Goal: Task Accomplishment & Management: Complete application form

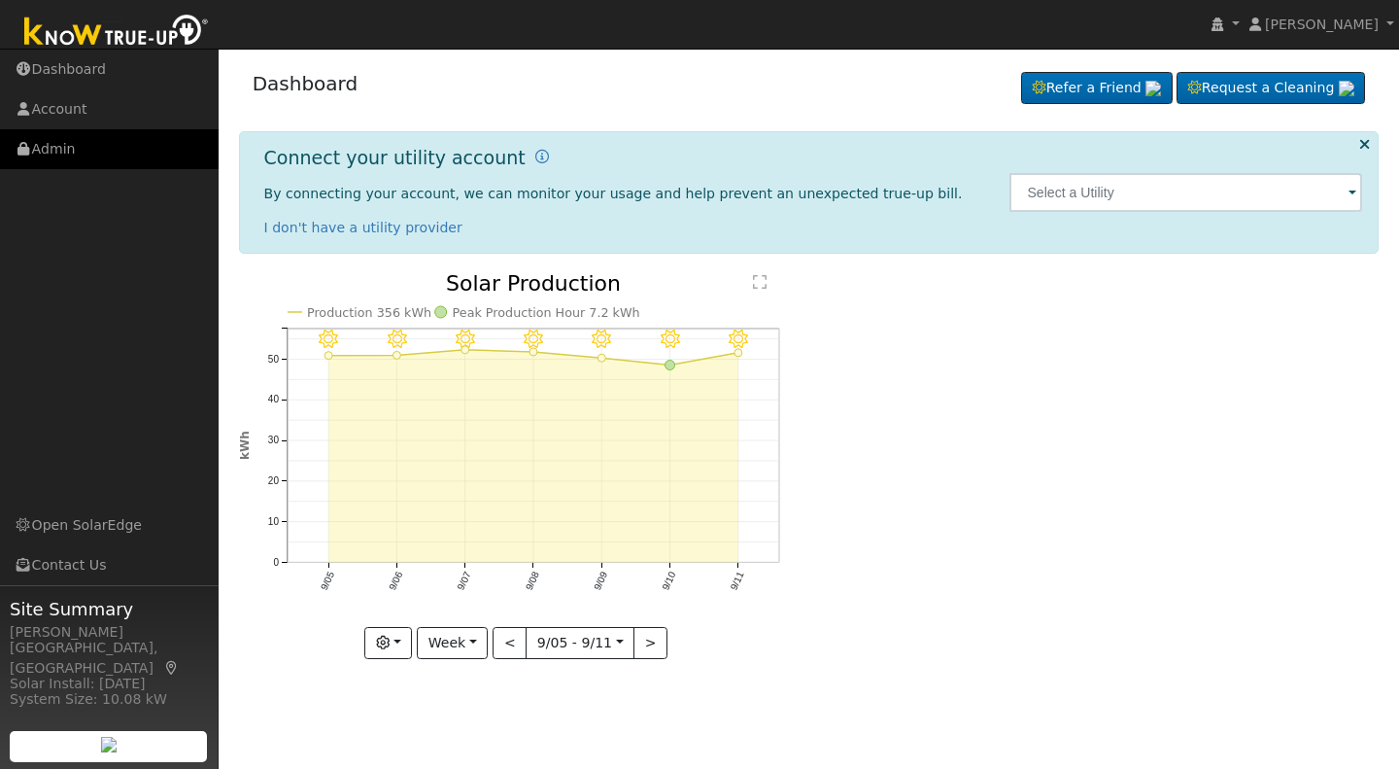
click at [50, 151] on link "Admin" at bounding box center [109, 149] width 219 height 40
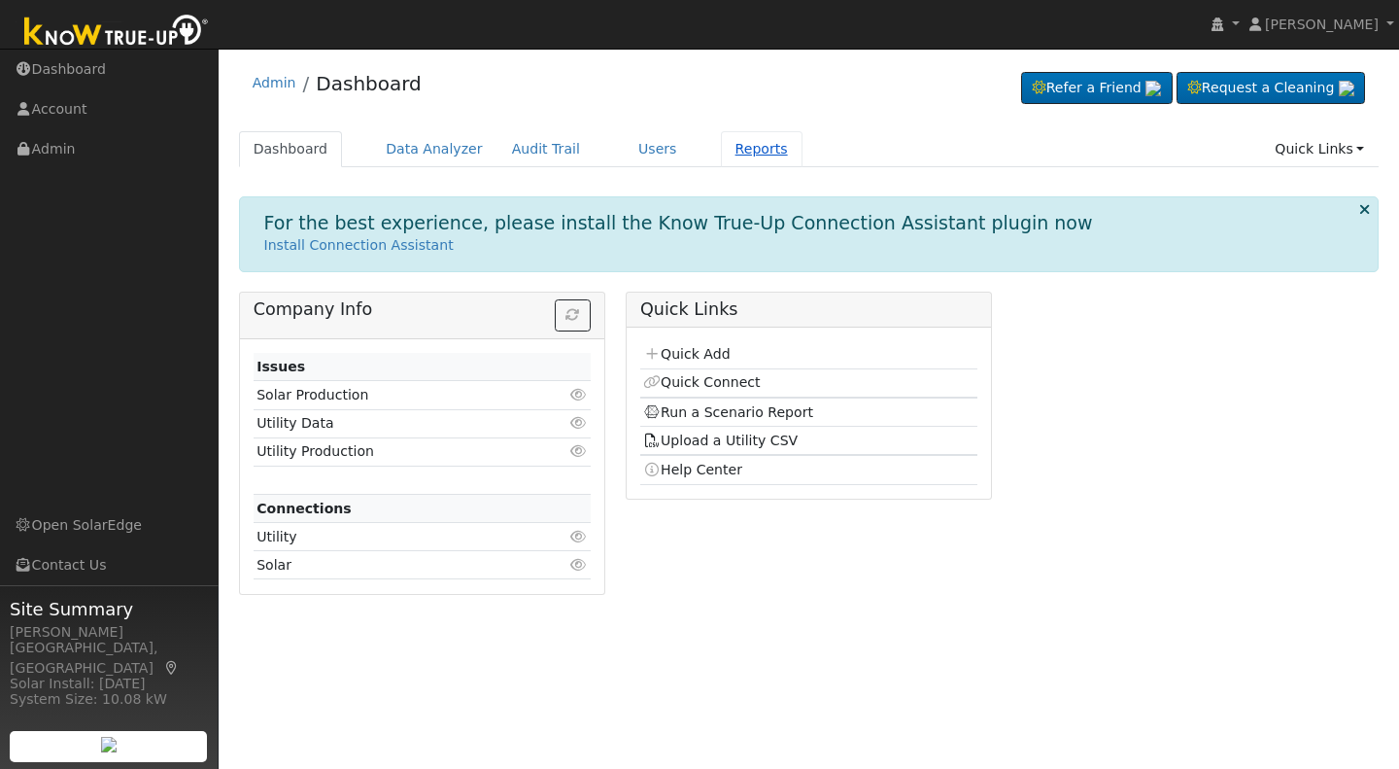
click at [725, 151] on link "Reports" at bounding box center [762, 149] width 82 height 36
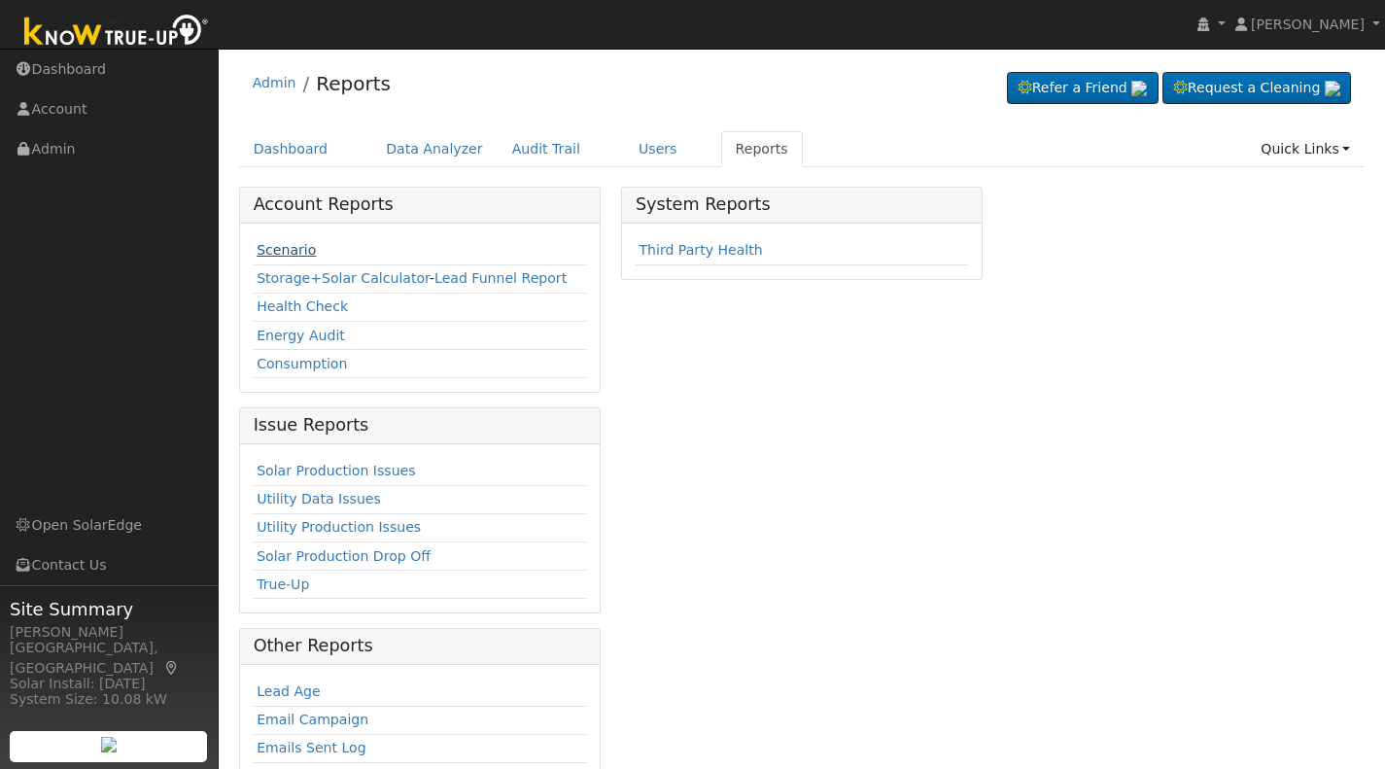
click at [277, 255] on link "Scenario" at bounding box center [286, 250] width 59 height 16
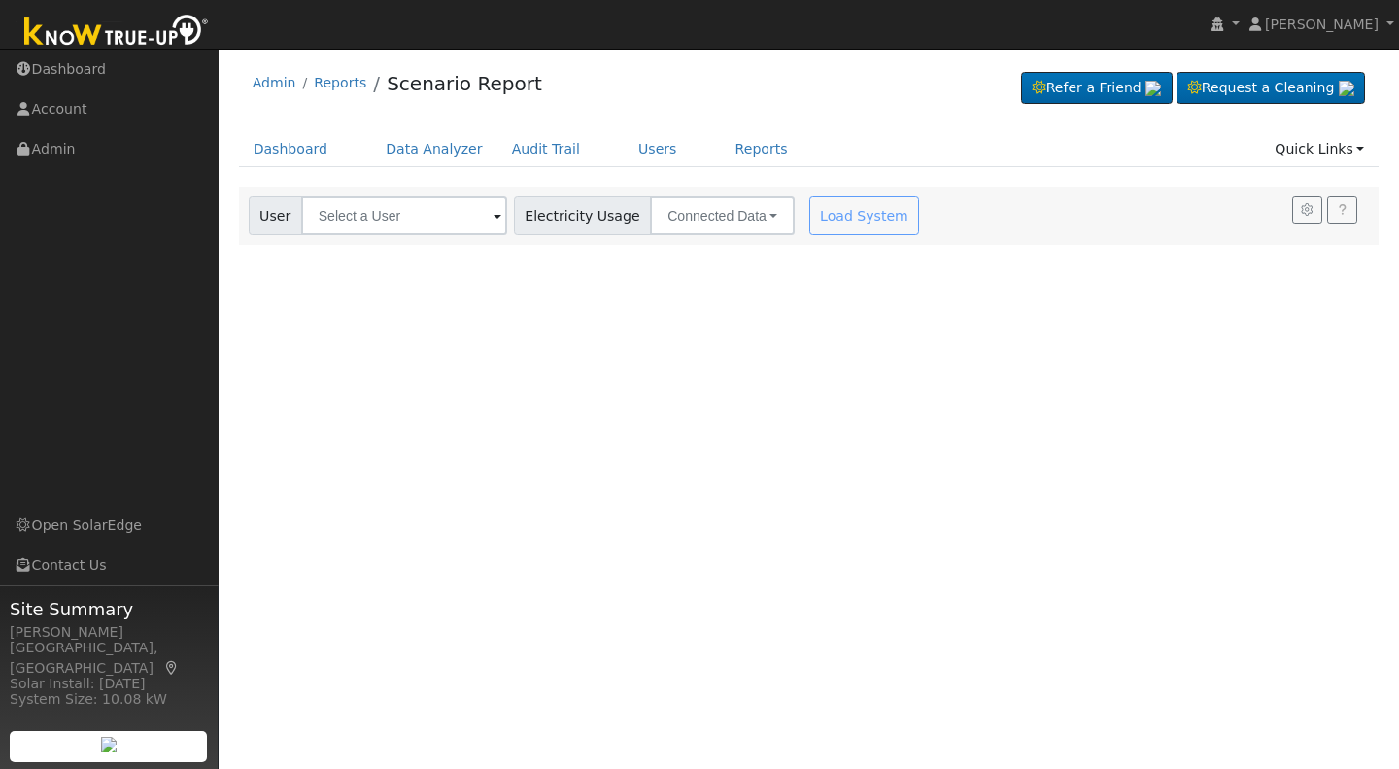
click at [494, 212] on span at bounding box center [498, 217] width 8 height 22
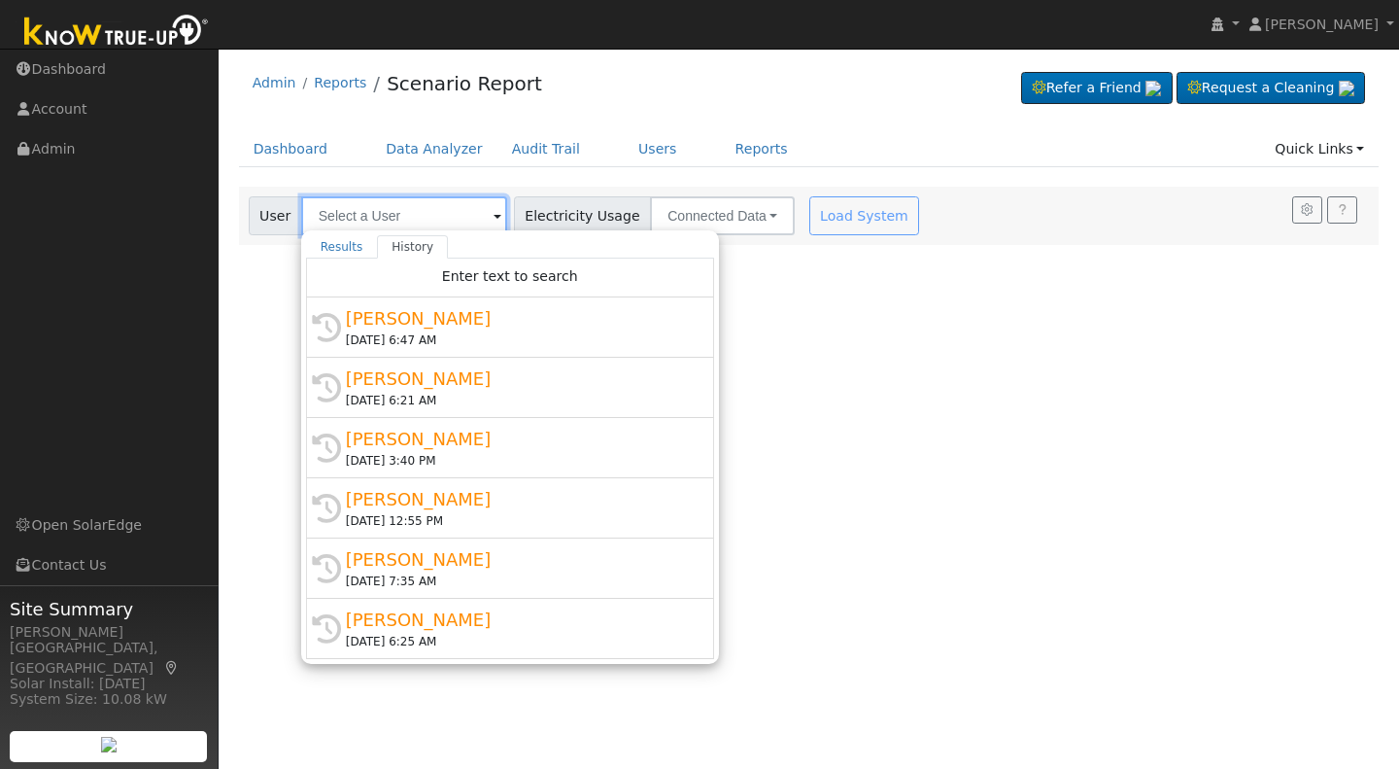
click at [322, 217] on input "text" at bounding box center [404, 215] width 206 height 39
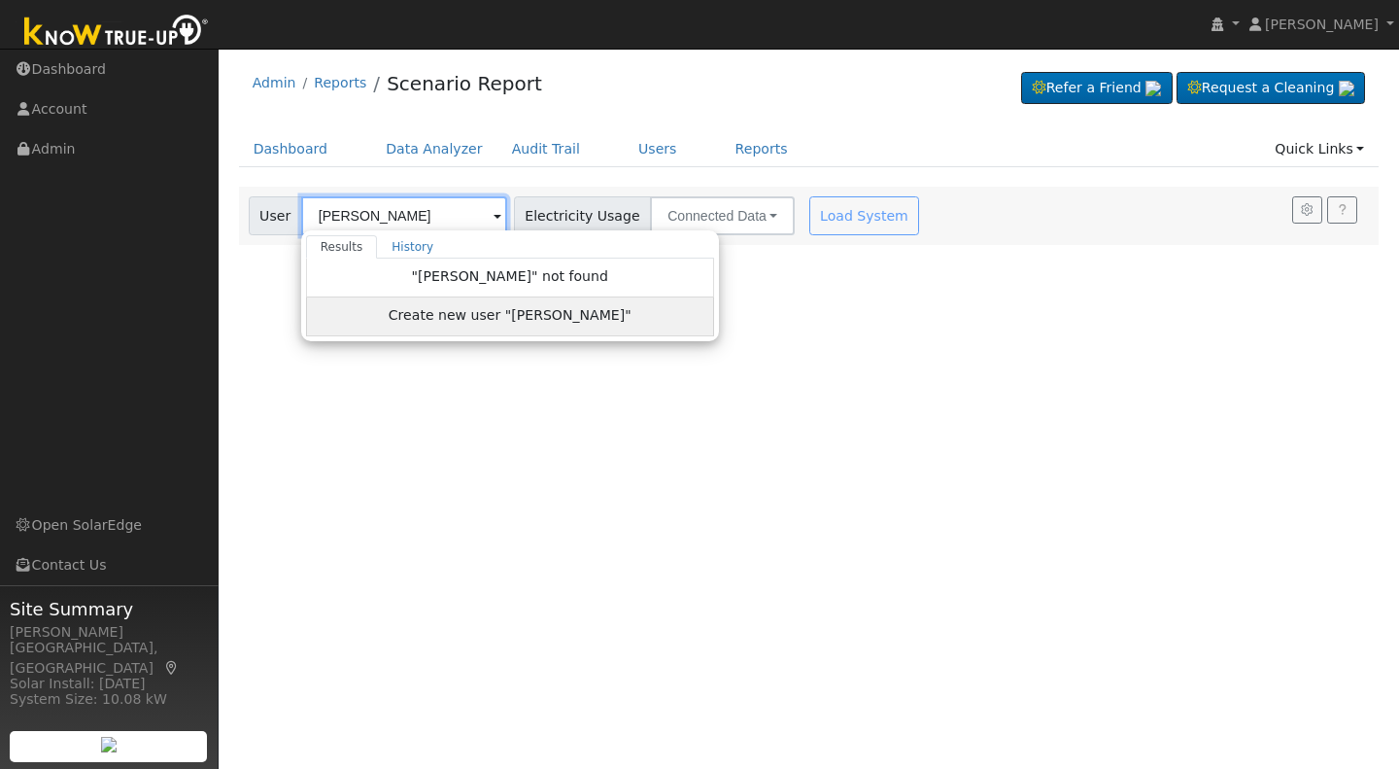
type input "[PERSON_NAME]"
click at [468, 311] on span "Create new user "Edna Jones"" at bounding box center [510, 316] width 243 height 22
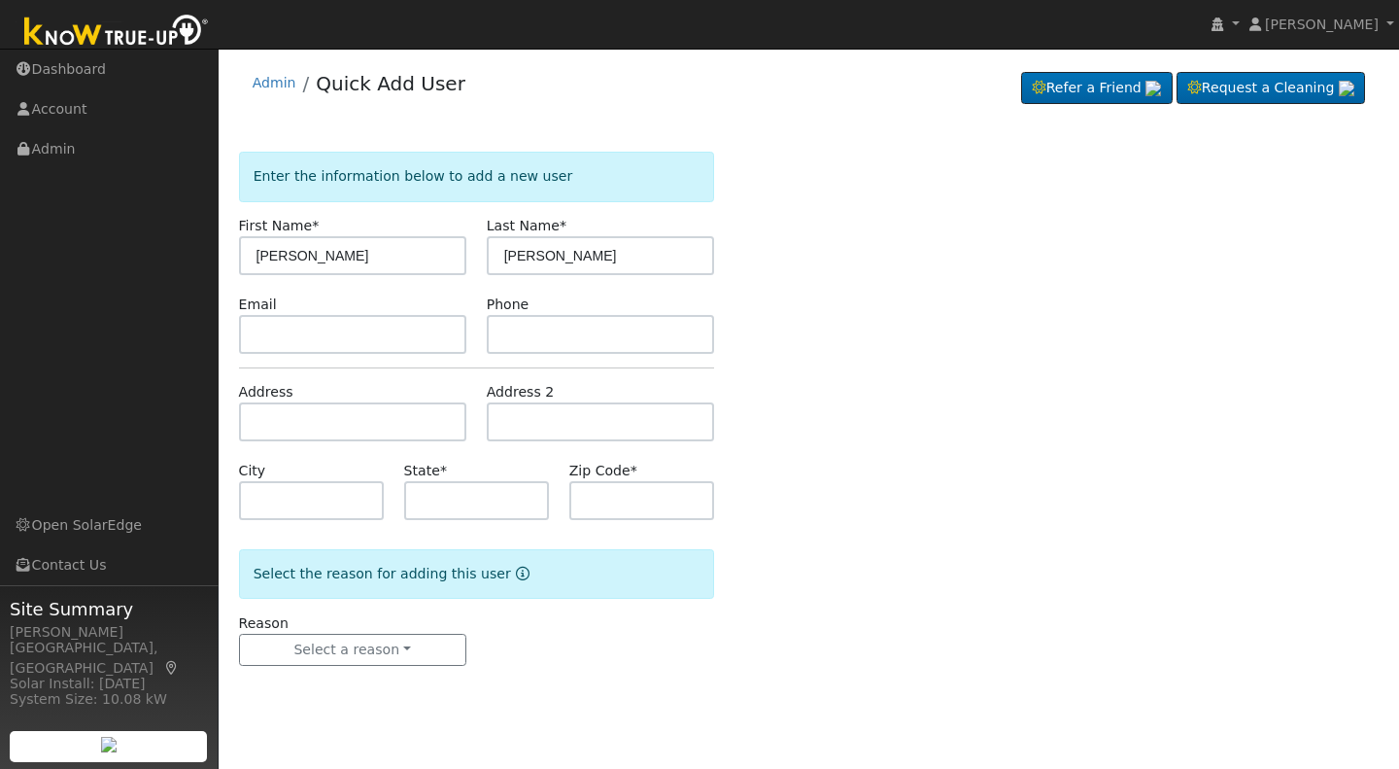
type input "[PERSON_NAME]"
drag, startPoint x: 534, startPoint y: 251, endPoint x: 499, endPoint y: 257, distance: 35.5
click at [499, 257] on input "[PERSON_NAME]" at bounding box center [600, 255] width 227 height 39
type input "[PERSON_NAME]"
click at [255, 333] on input "text" at bounding box center [352, 334] width 227 height 39
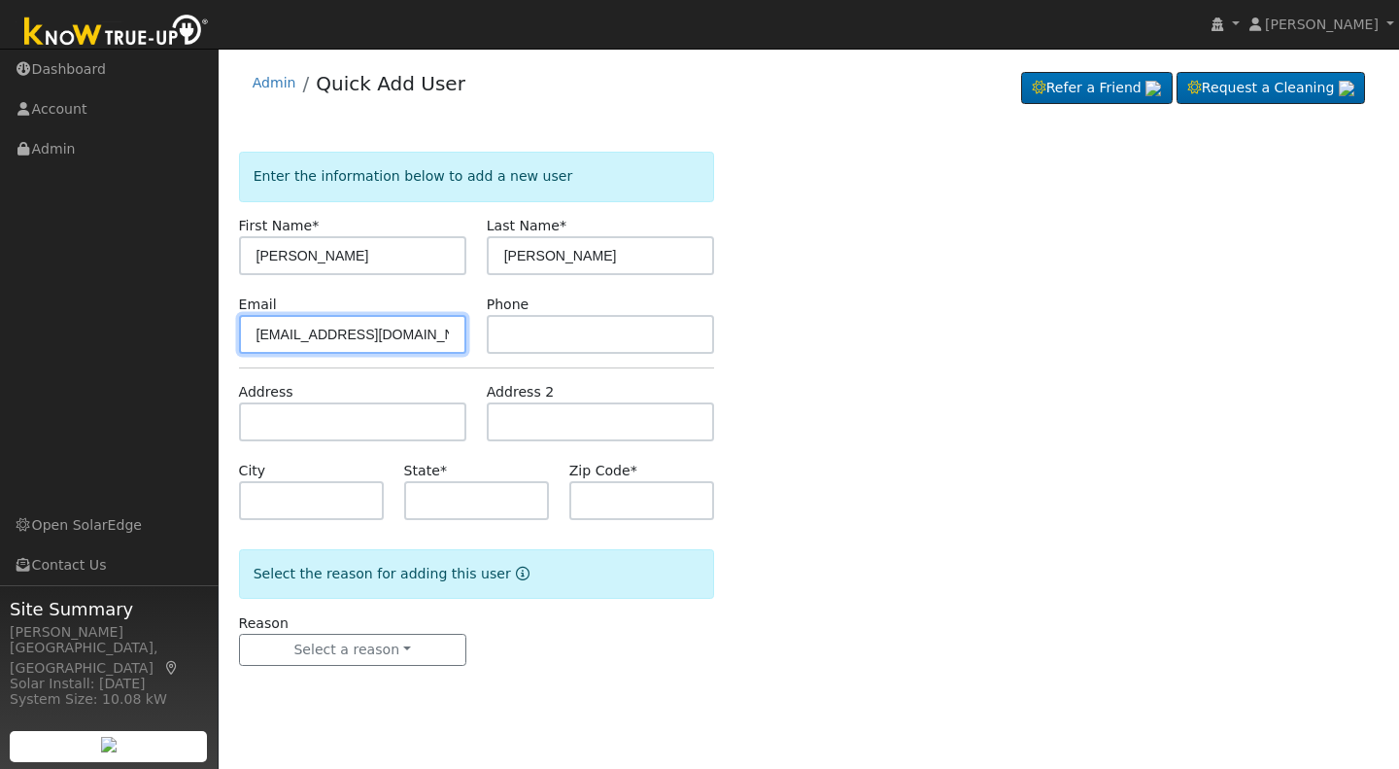
type input "[EMAIL_ADDRESS][DOMAIN_NAME]"
click at [521, 345] on input "text" at bounding box center [600, 334] width 227 height 39
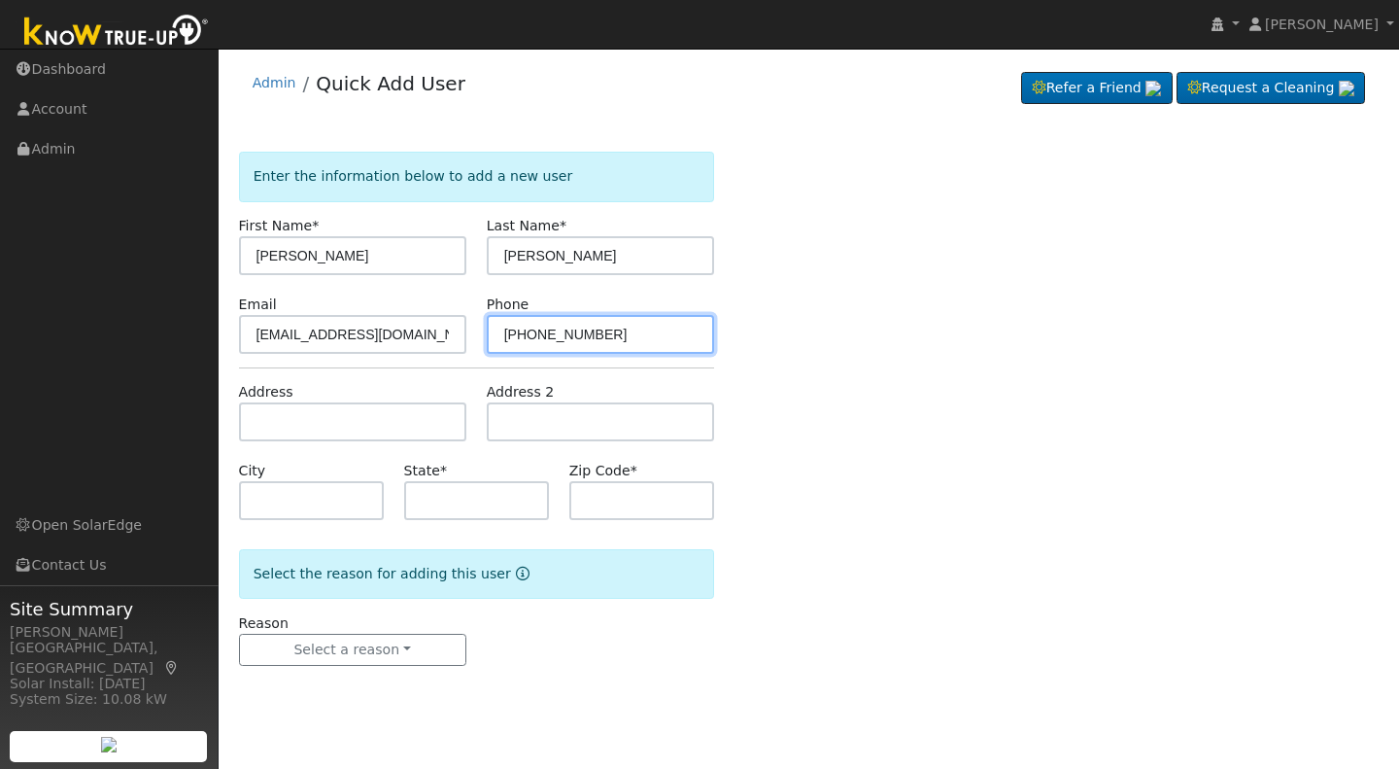
type input "[PHONE_NUMBER]"
click at [258, 418] on input "text" at bounding box center [352, 421] width 227 height 39
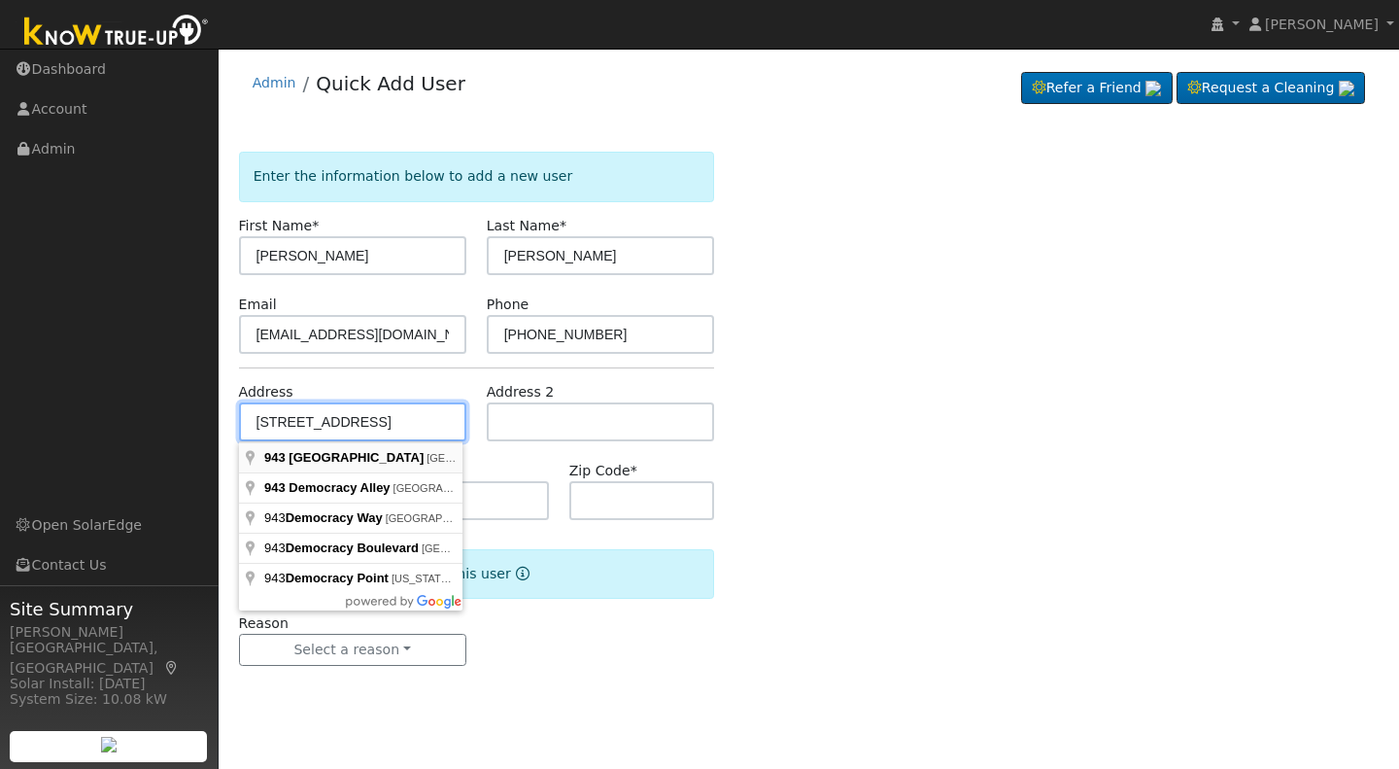
type input "[STREET_ADDRESS]"
type input "[GEOGRAPHIC_DATA]"
type input "CA"
type input "93720"
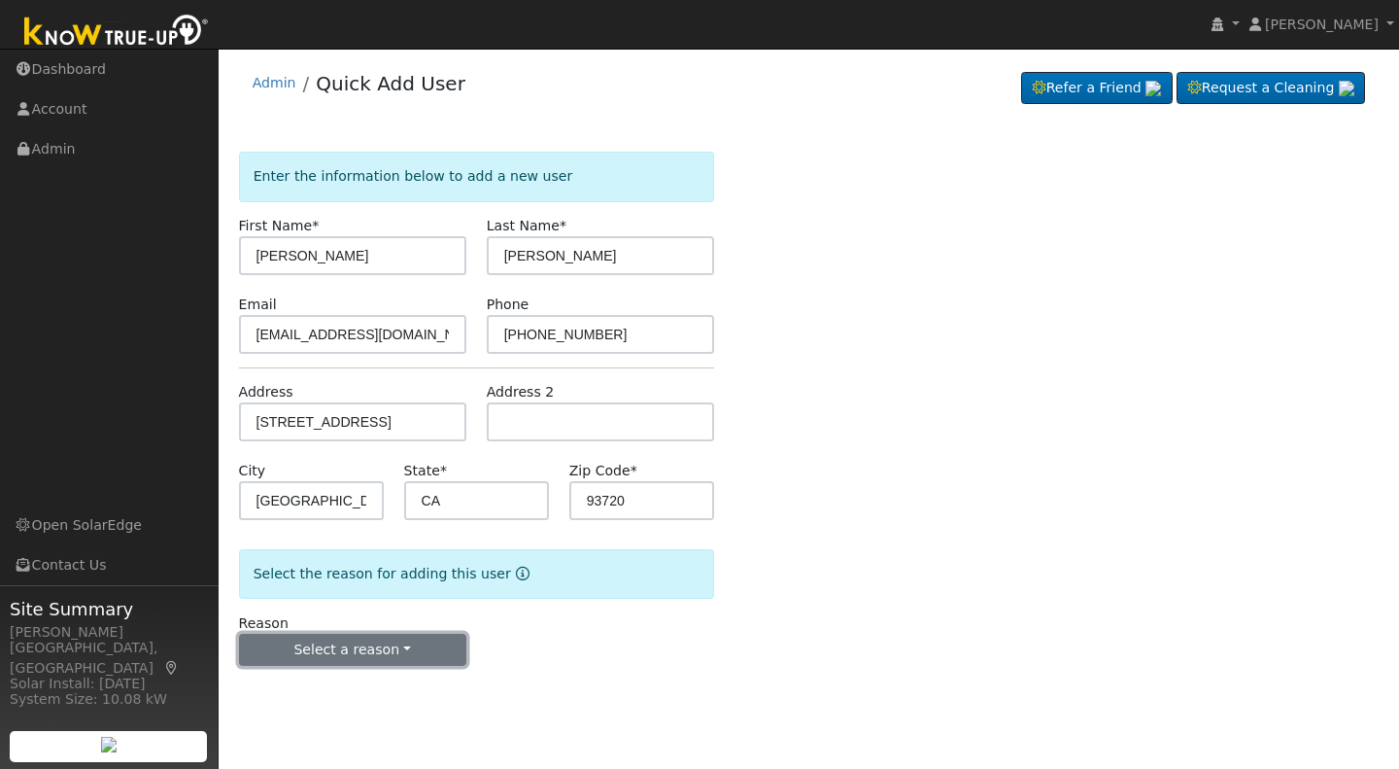
click at [340, 653] on button "Select a reason" at bounding box center [352, 650] width 227 height 33
click at [292, 697] on link "New lead" at bounding box center [347, 689] width 215 height 27
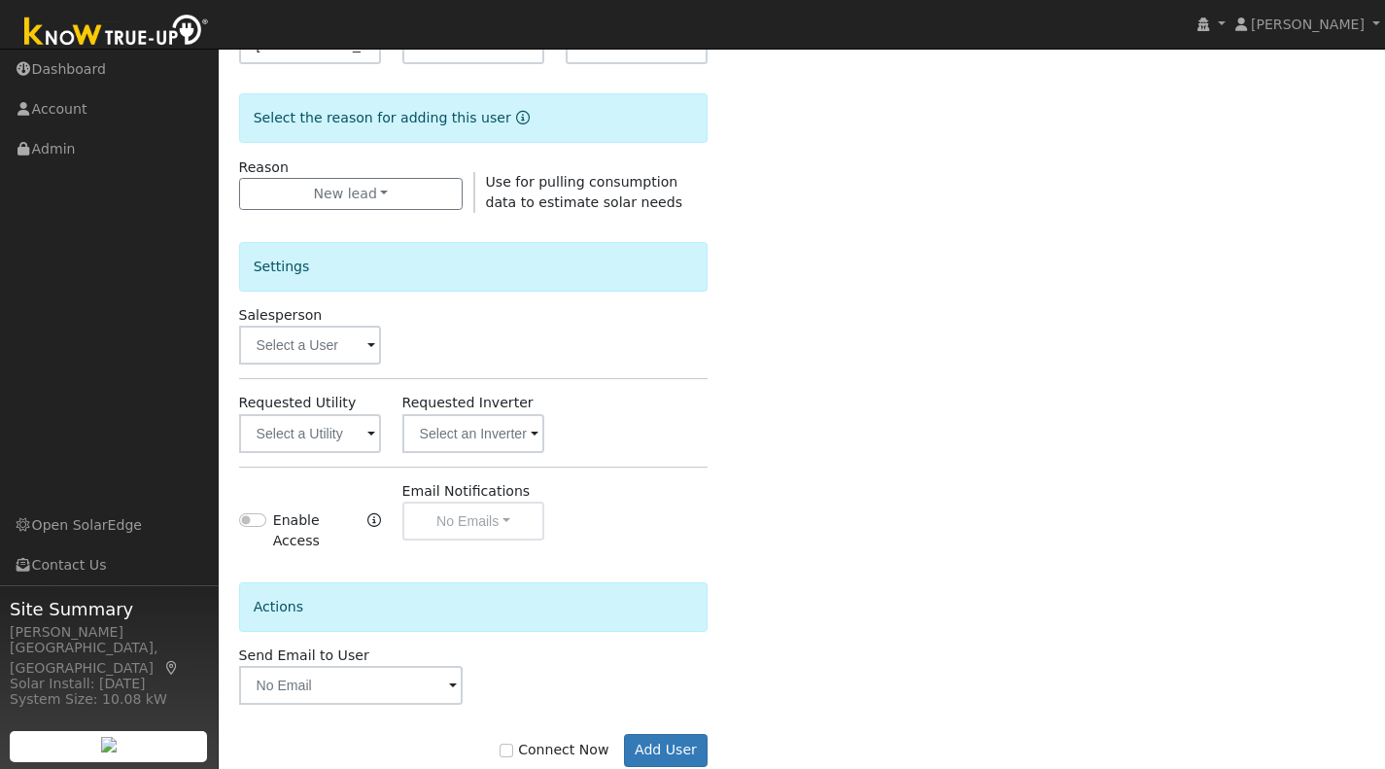
scroll to position [460, 0]
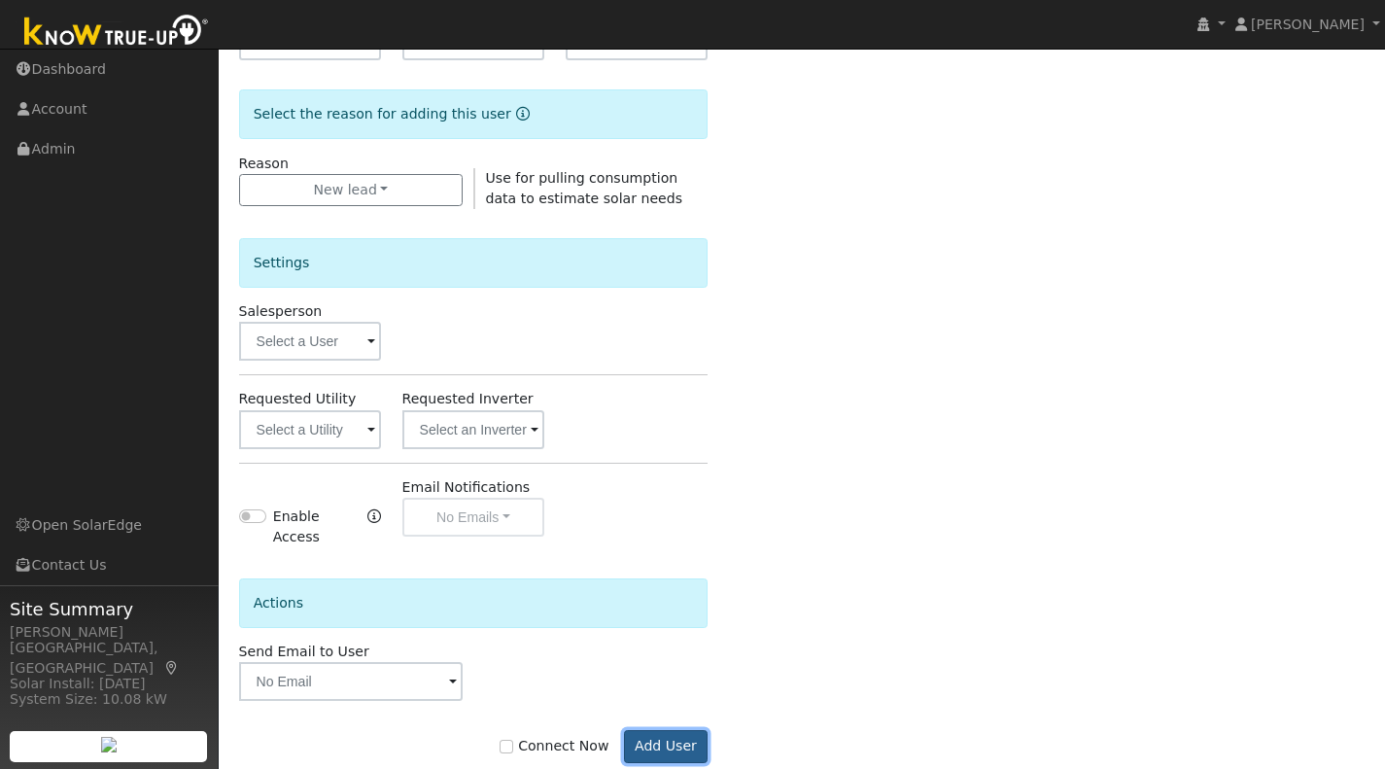
click at [679, 731] on button "Add User" at bounding box center [666, 746] width 85 height 33
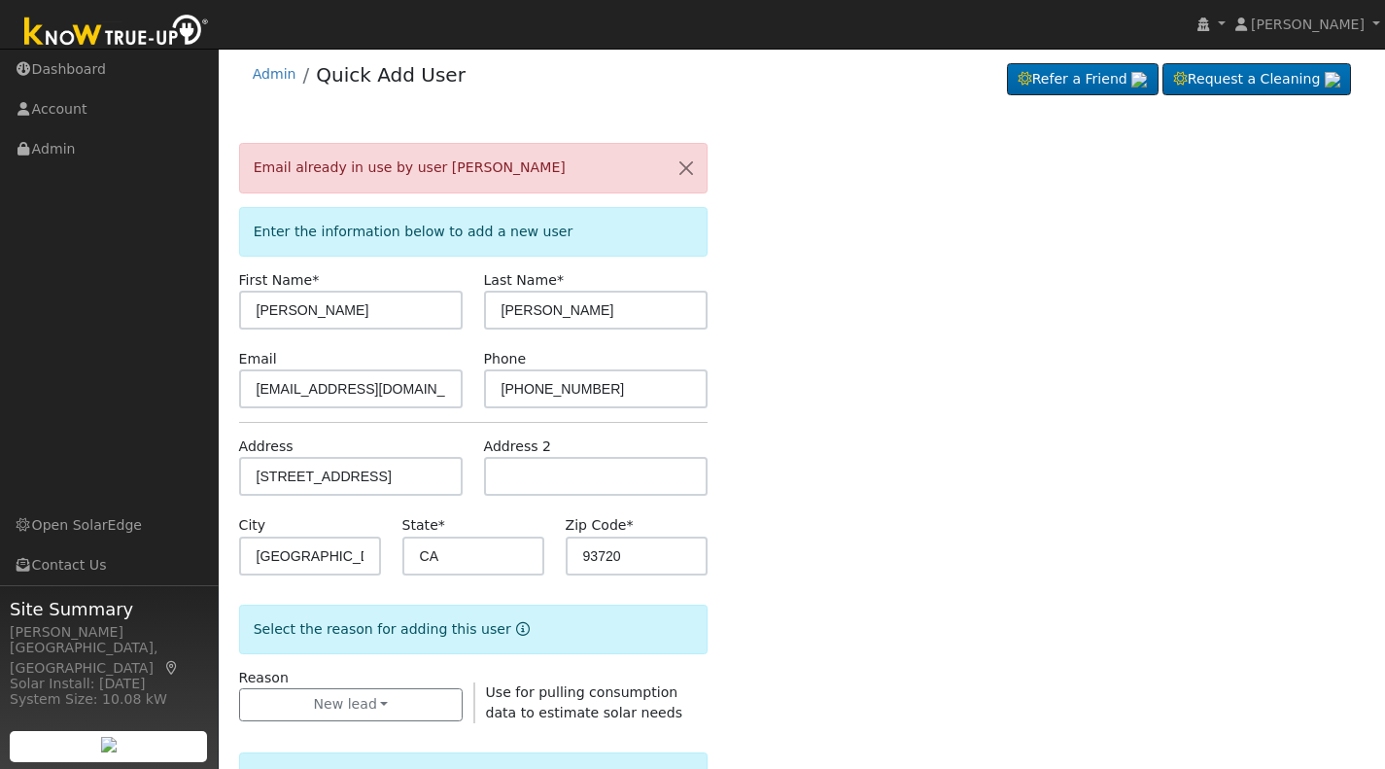
scroll to position [0, 0]
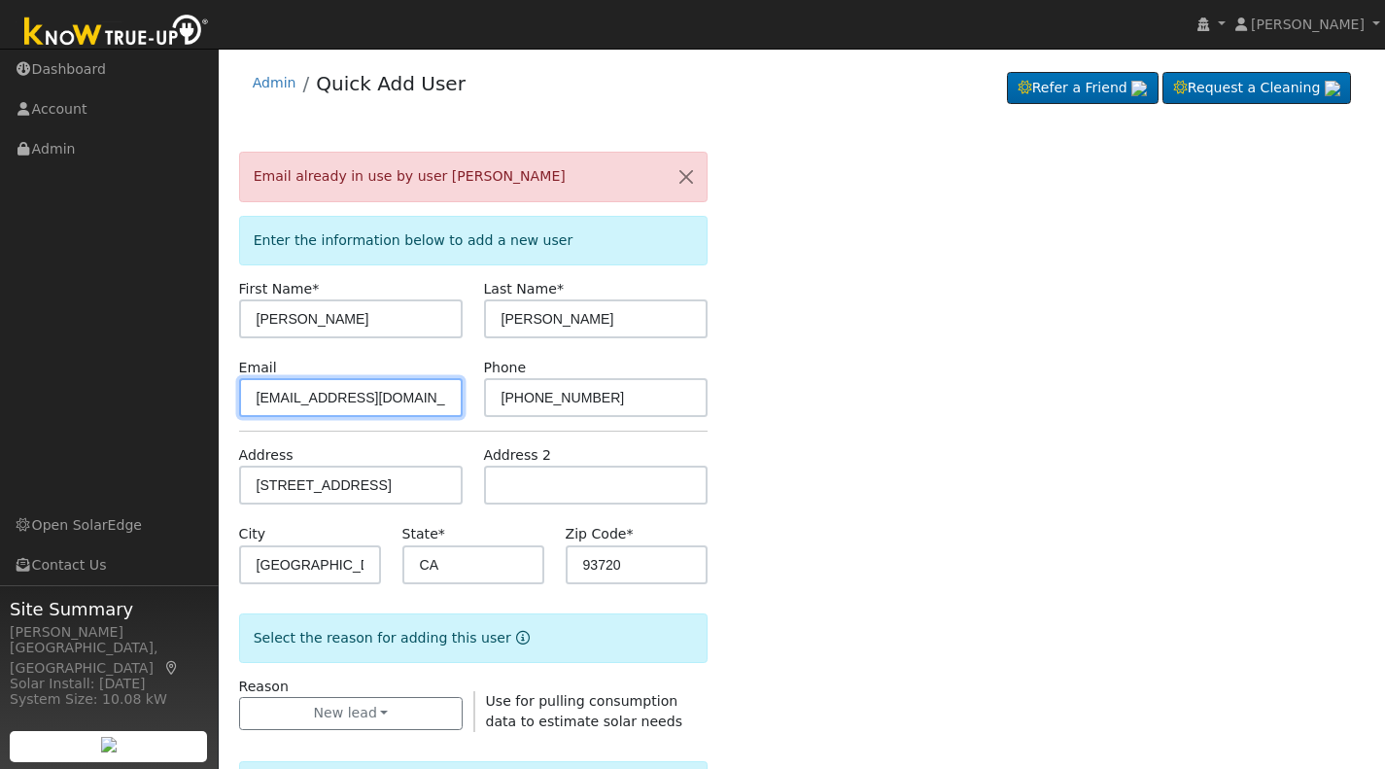
drag, startPoint x: 373, startPoint y: 397, endPoint x: 270, endPoint y: 394, distance: 103.0
click at [270, 394] on input "[EMAIL_ADDRESS][DOMAIN_NAME]" at bounding box center [351, 397] width 224 height 39
type input "do"
drag, startPoint x: 281, startPoint y: 396, endPoint x: 257, endPoint y: 394, distance: 23.5
click at [257, 394] on input "do" at bounding box center [351, 397] width 224 height 39
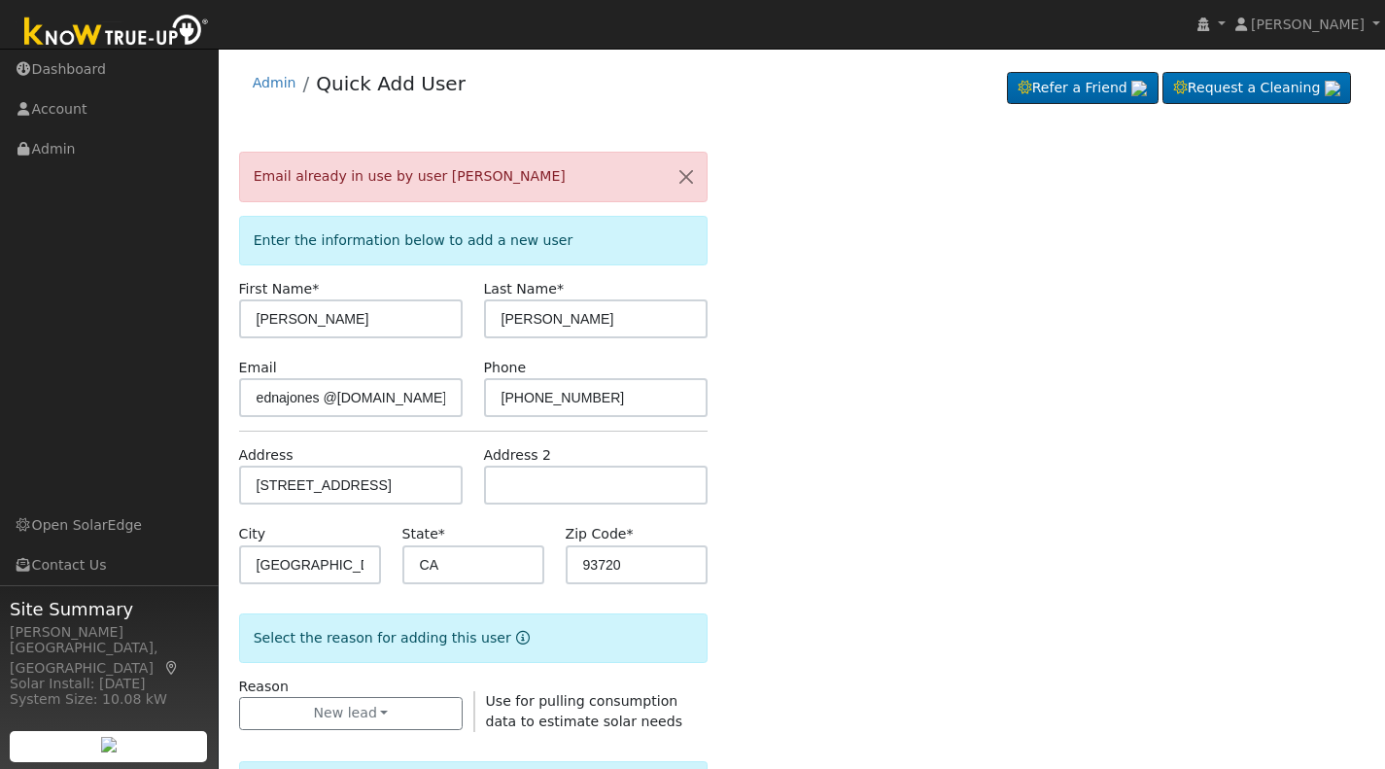
click at [786, 409] on div "Email already in use by user Drone [PERSON_NAME] Enter the information below to…" at bounding box center [802, 738] width 1126 height 1173
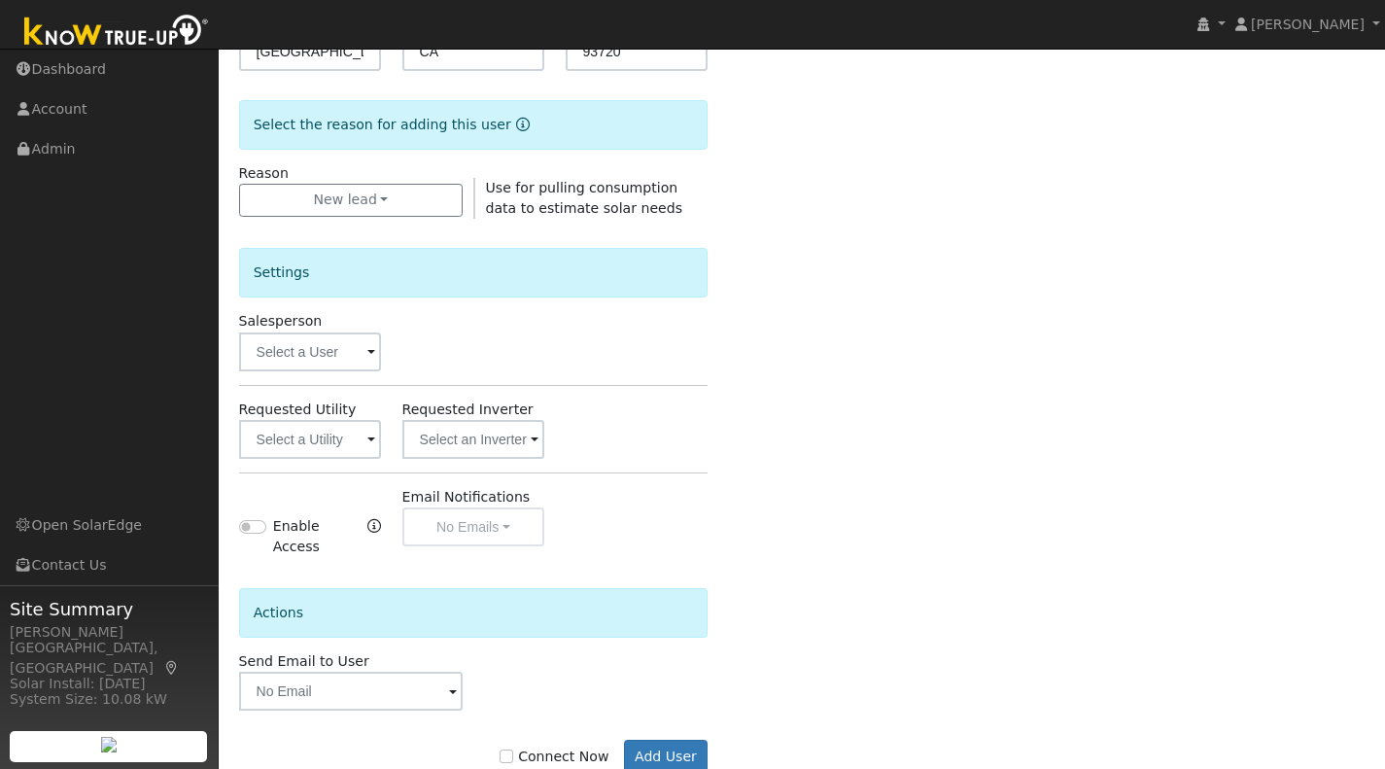
scroll to position [553, 0]
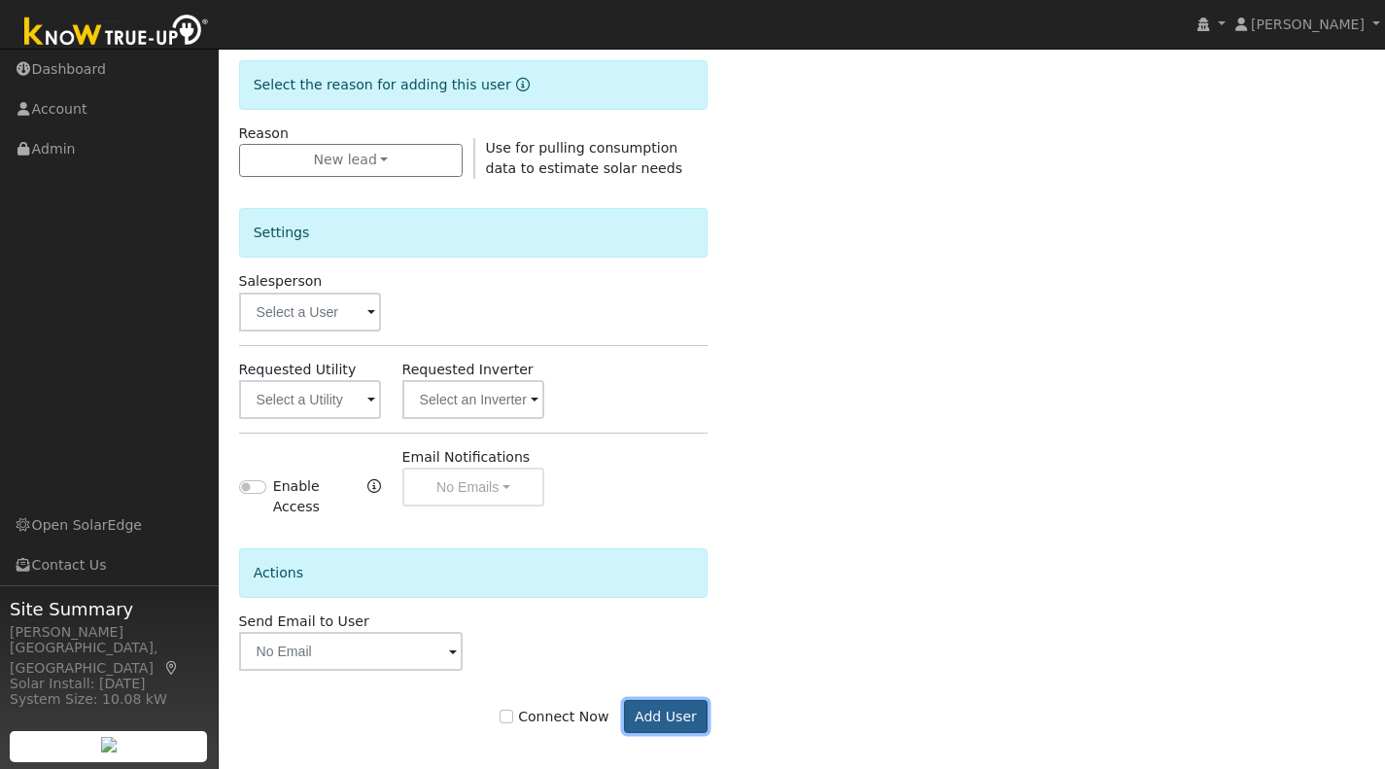
click at [656, 700] on button "Add User" at bounding box center [666, 716] width 85 height 33
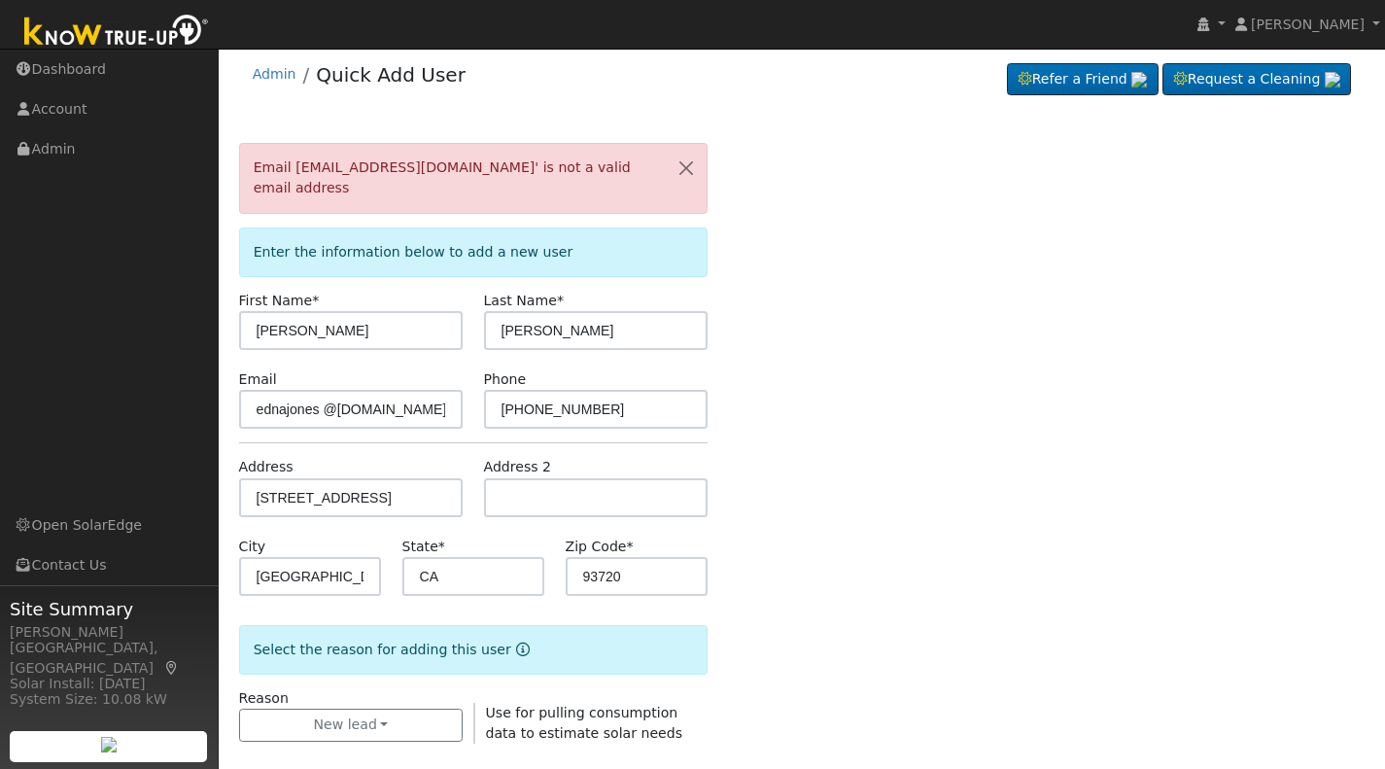
scroll to position [0, 0]
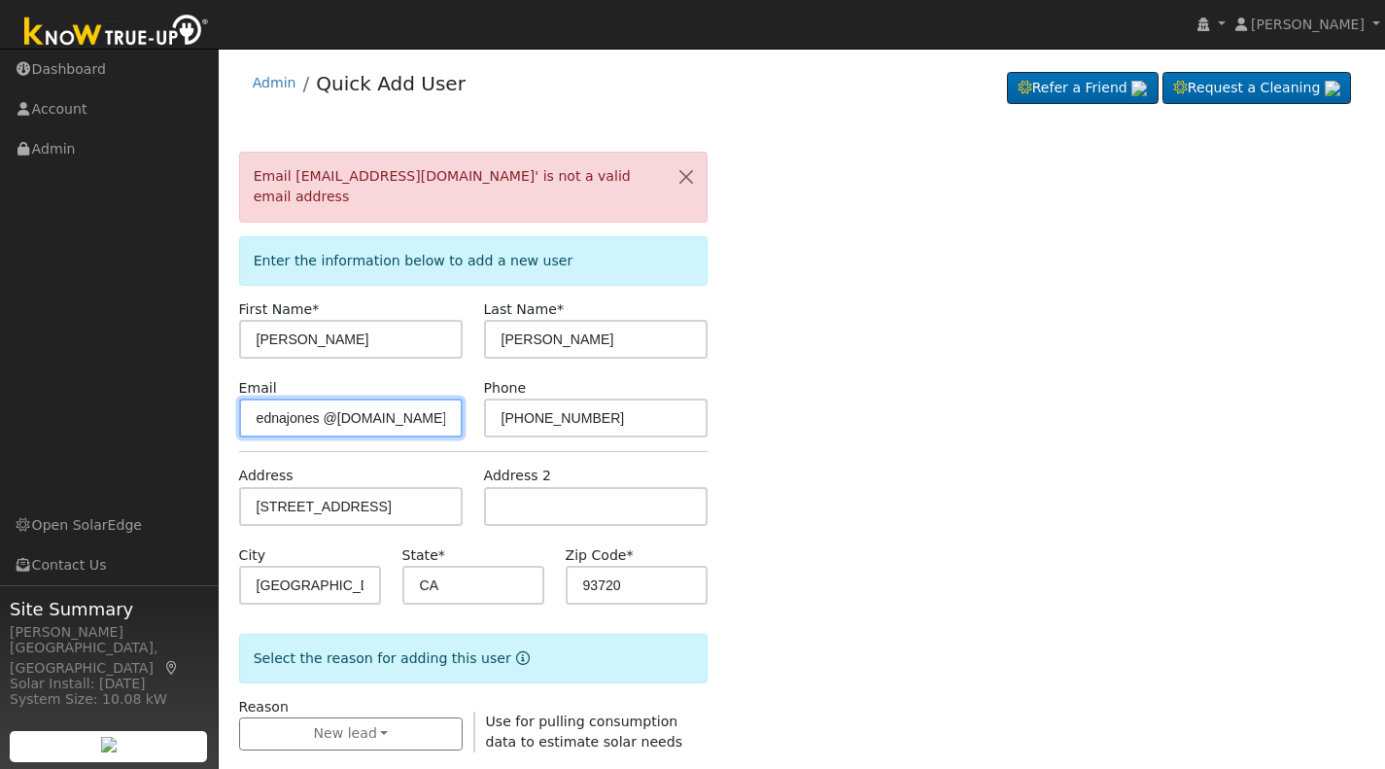
drag, startPoint x: 336, startPoint y: 395, endPoint x: 400, endPoint y: 413, distance: 66.5
click at [400, 413] on input "ednajones @att.net" at bounding box center [351, 417] width 224 height 39
click at [910, 422] on div "Email 'ednajones @att.net' is not a valid email address Enter the information b…" at bounding box center [802, 748] width 1126 height 1193
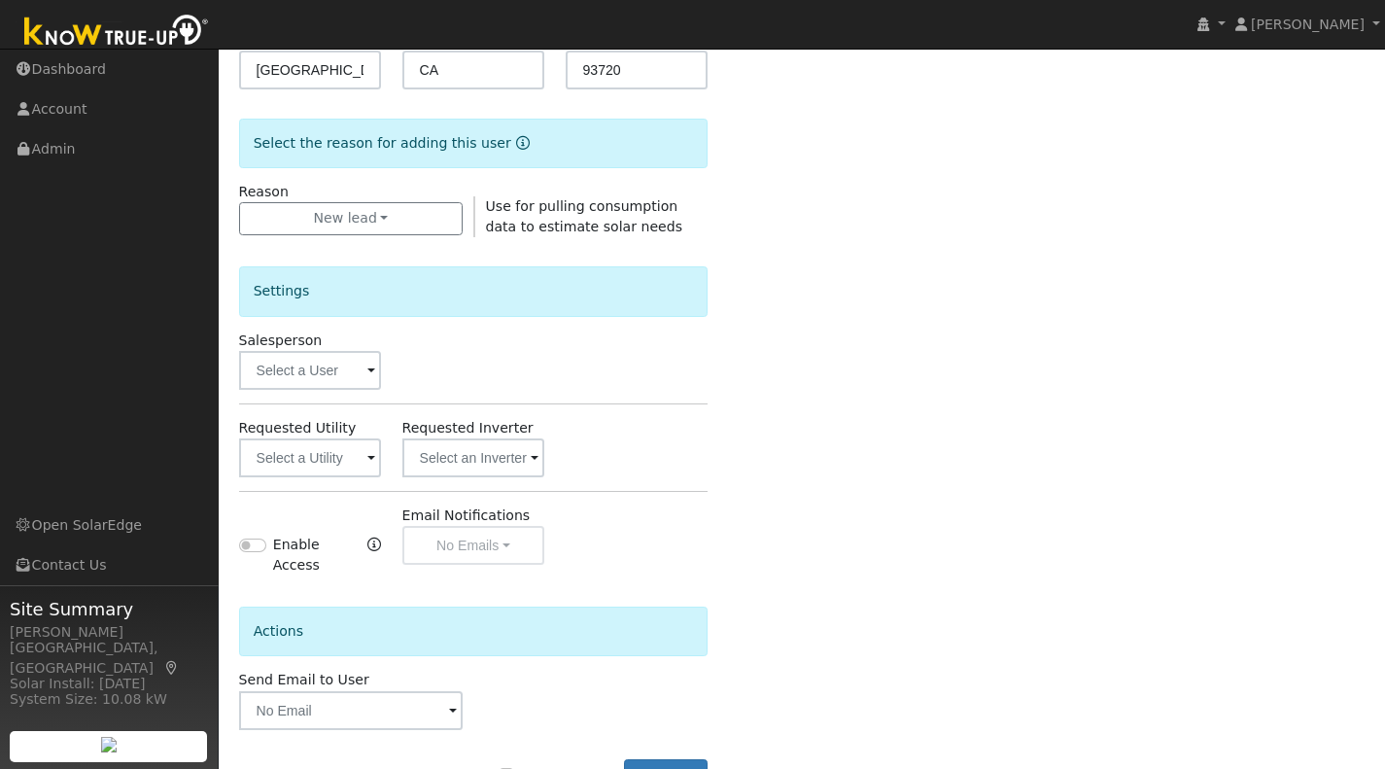
scroll to position [533, 0]
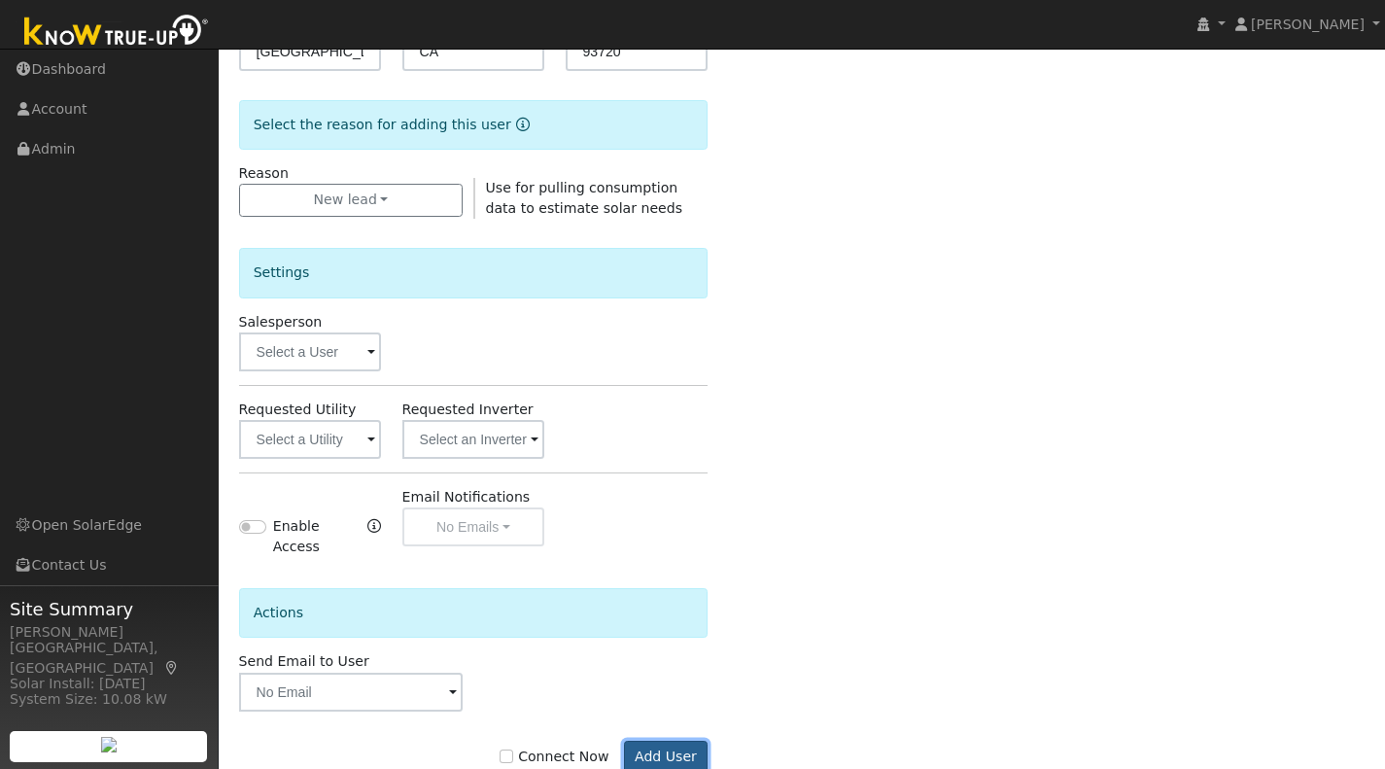
click at [660, 740] on button "Add User" at bounding box center [666, 756] width 85 height 33
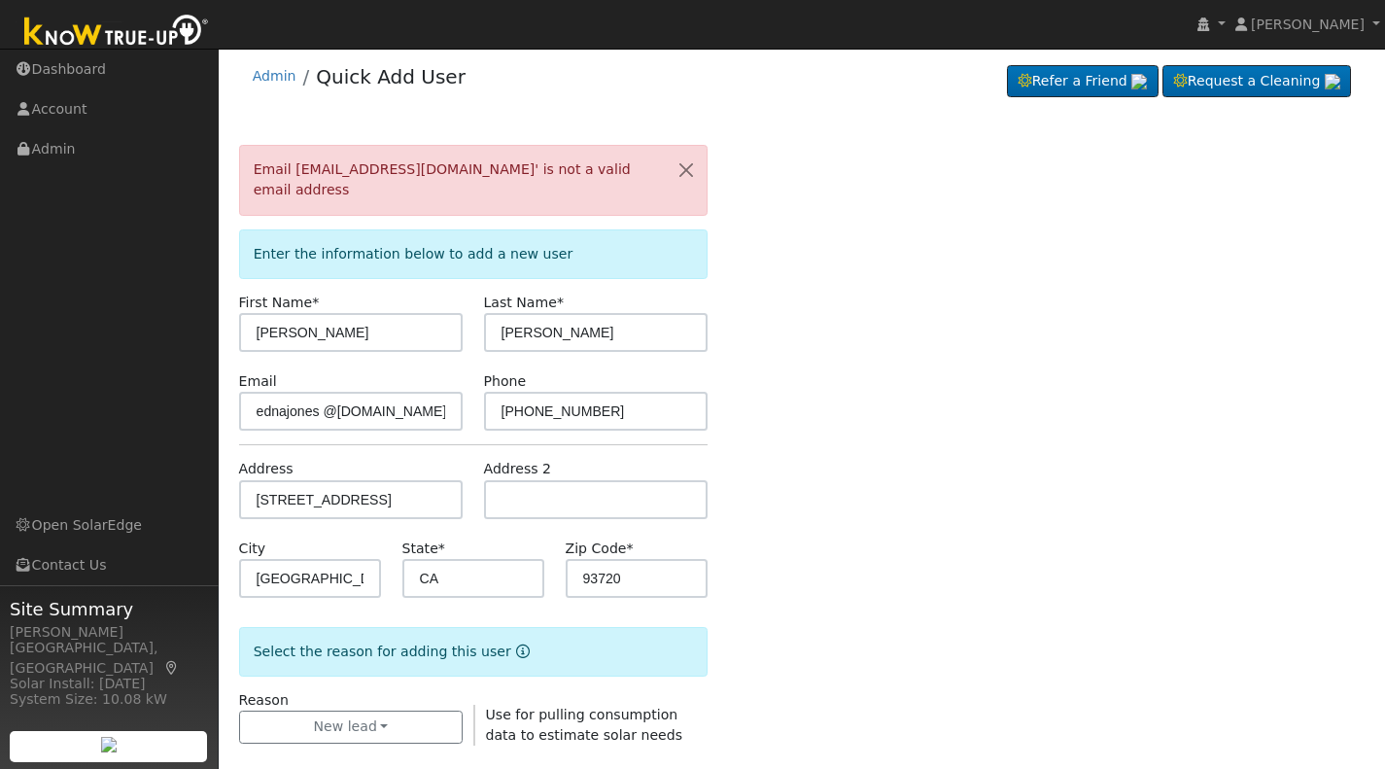
scroll to position [0, 0]
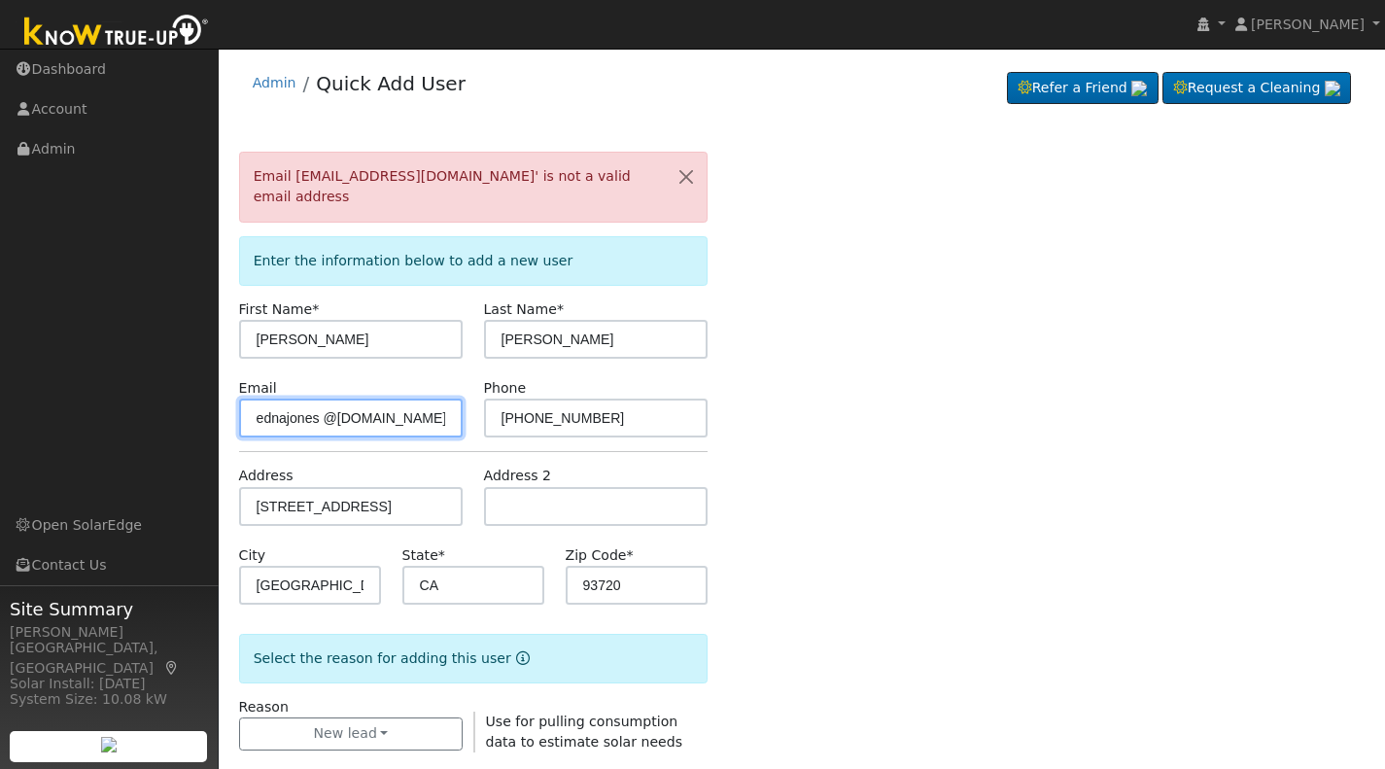
drag, startPoint x: 404, startPoint y: 396, endPoint x: 316, endPoint y: 396, distance: 88.4
click at [316, 398] on input "ednajones @gmail.com" at bounding box center [351, 417] width 224 height 39
click at [316, 398] on input "ednajones" at bounding box center [351, 417] width 224 height 39
type input "@"
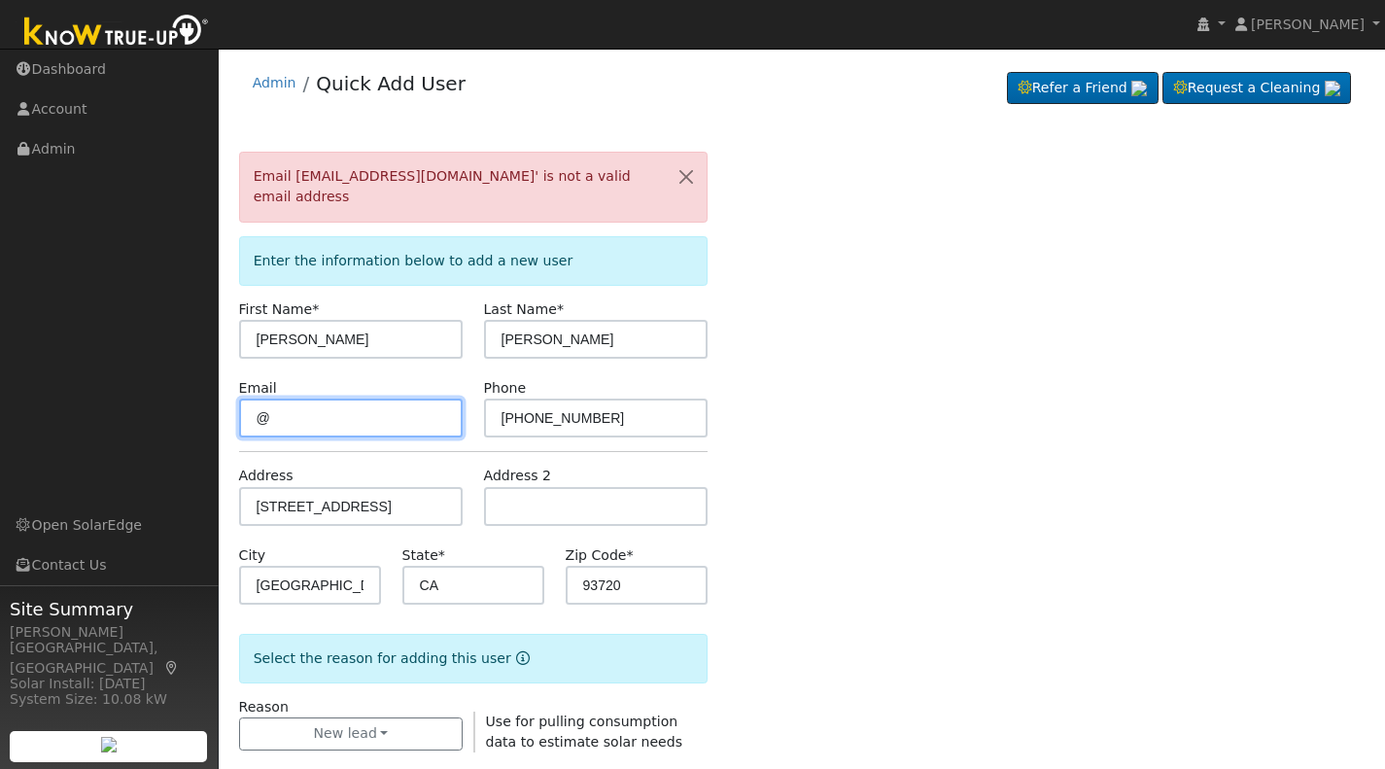
drag, startPoint x: 288, startPoint y: 394, endPoint x: 235, endPoint y: 392, distance: 52.5
click at [235, 392] on div "Email @" at bounding box center [350, 407] width 245 height 59
type input "ednajones@gmail.com"
click at [941, 338] on div "Email 'ednajones @gmail.com' is not a valid email address Enter the information…" at bounding box center [802, 748] width 1126 height 1193
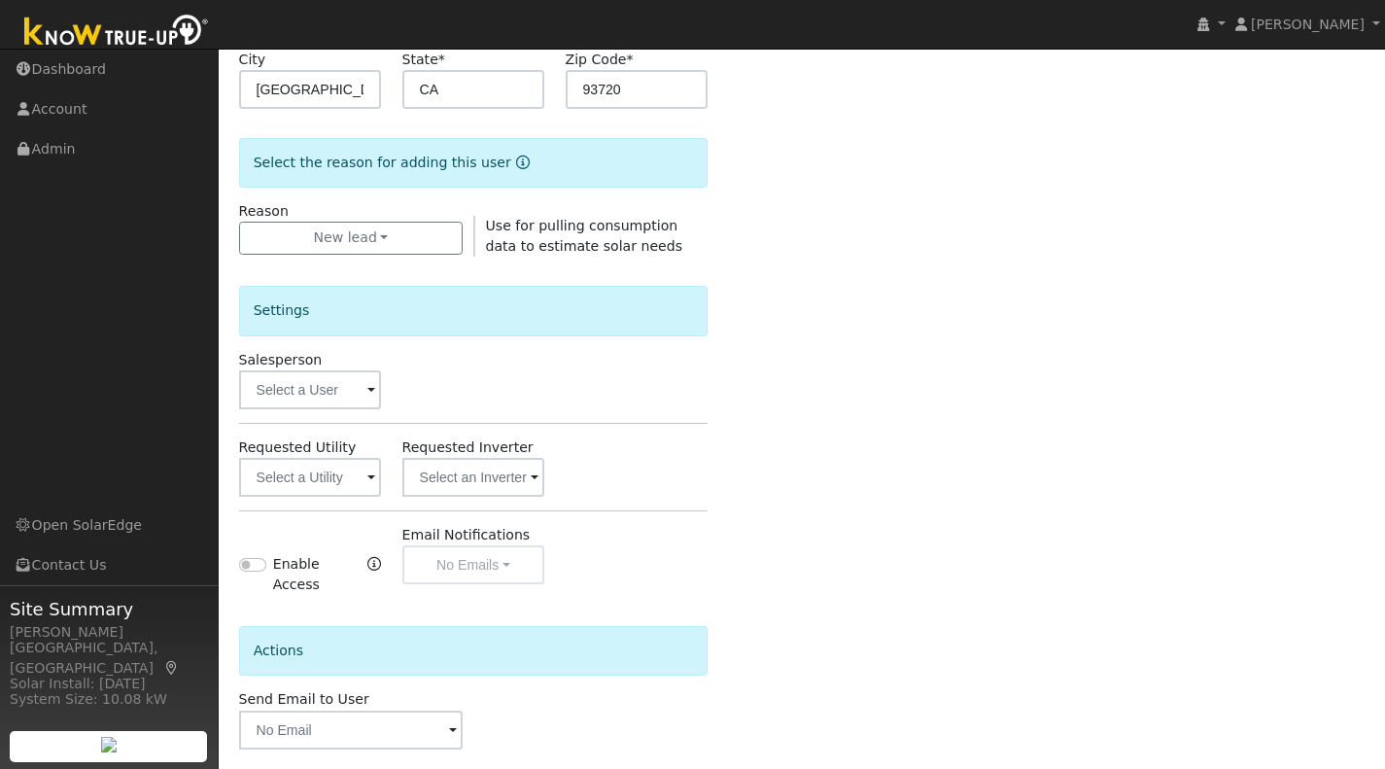
scroll to position [512, 0]
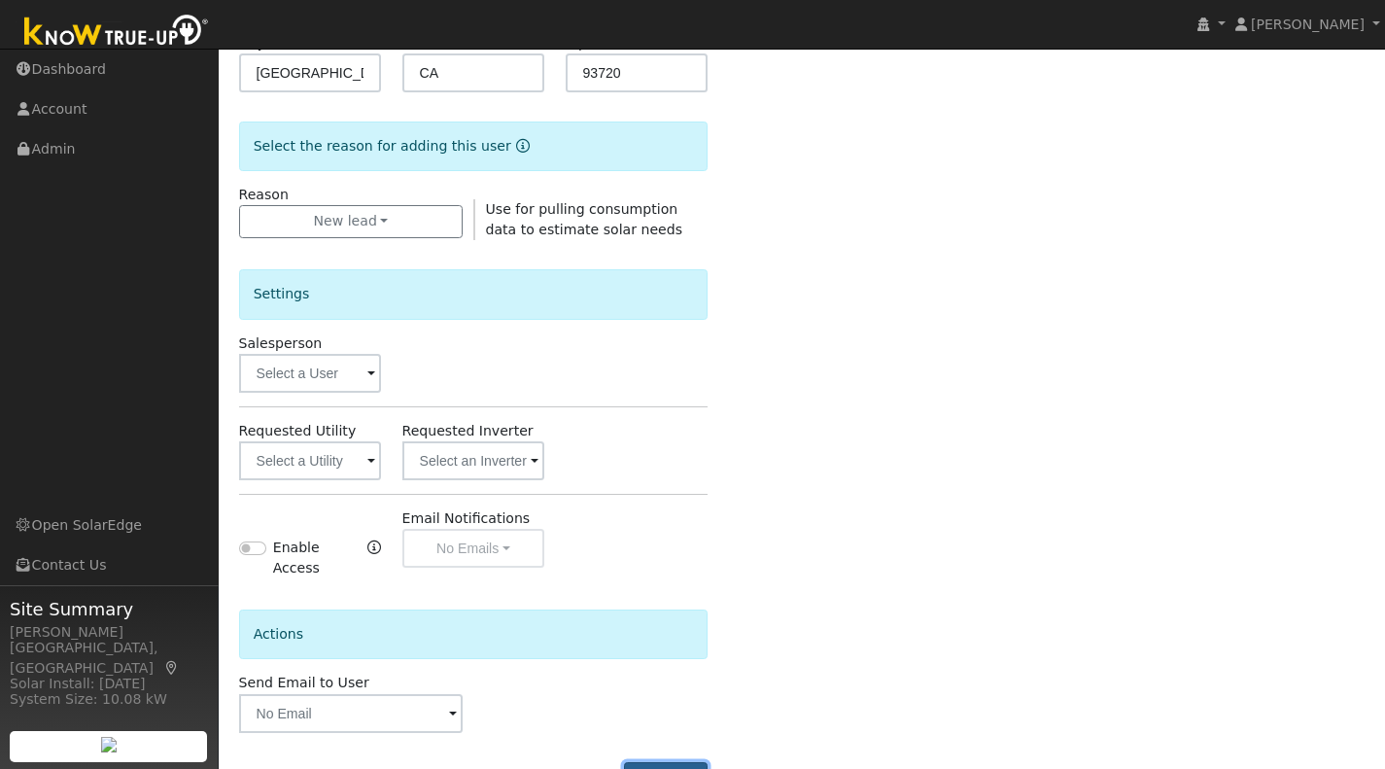
click at [679, 762] on button "Add User" at bounding box center [666, 778] width 85 height 33
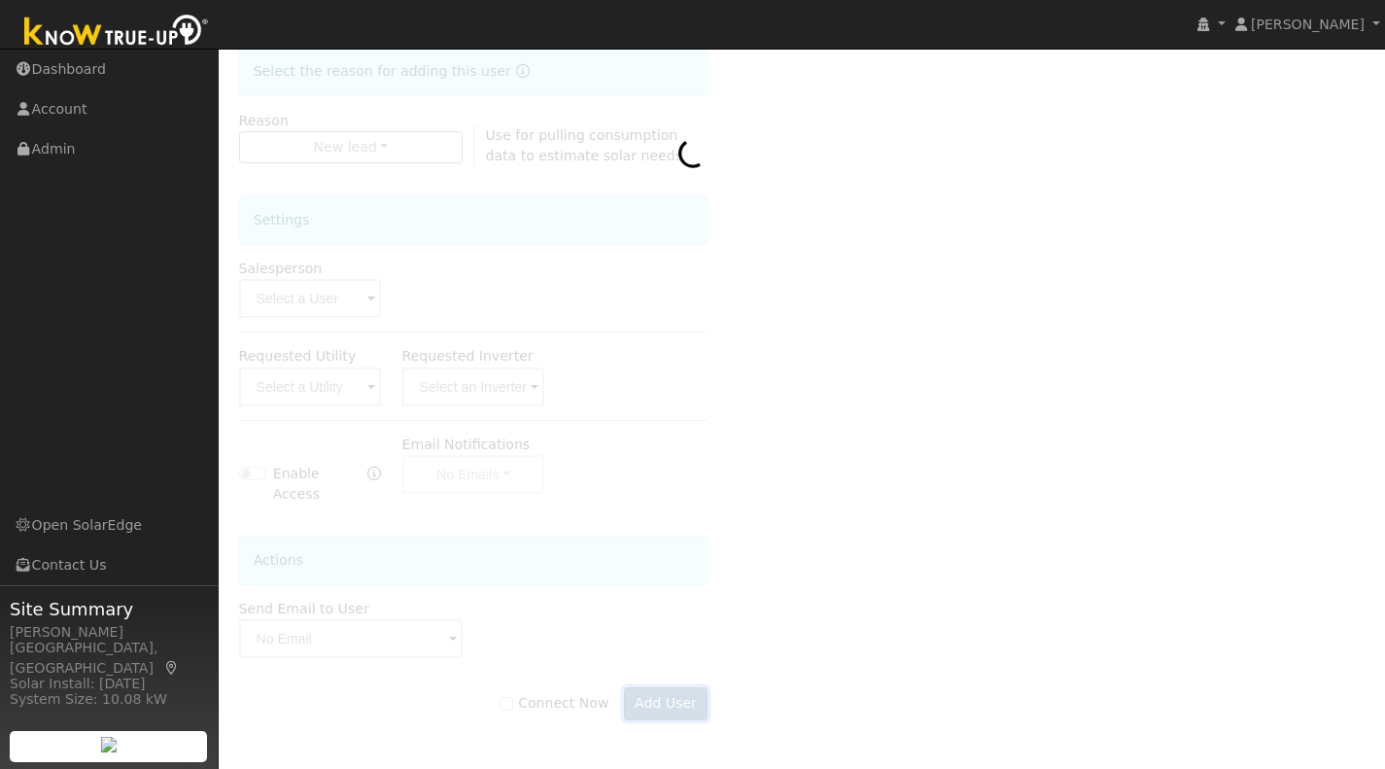
scroll to position [448, 0]
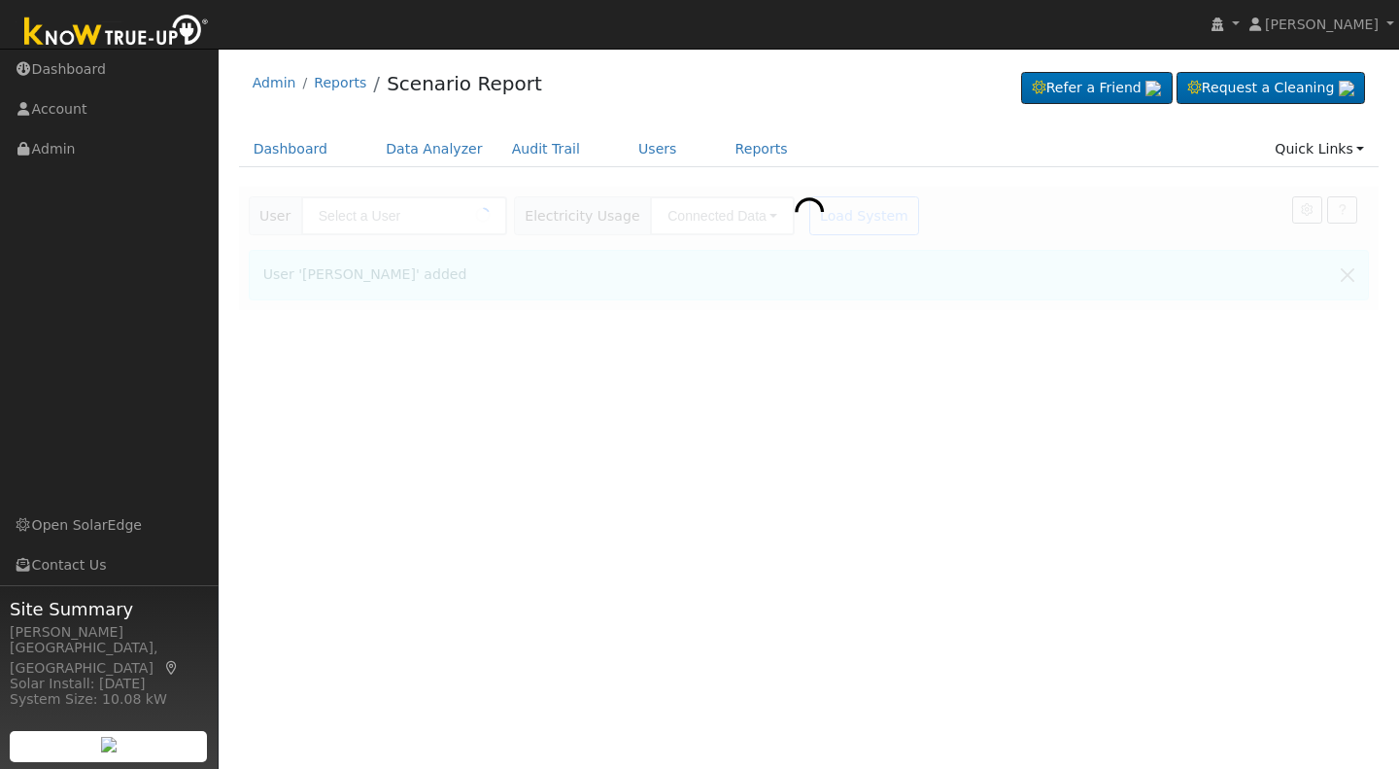
type input "[PERSON_NAME]"
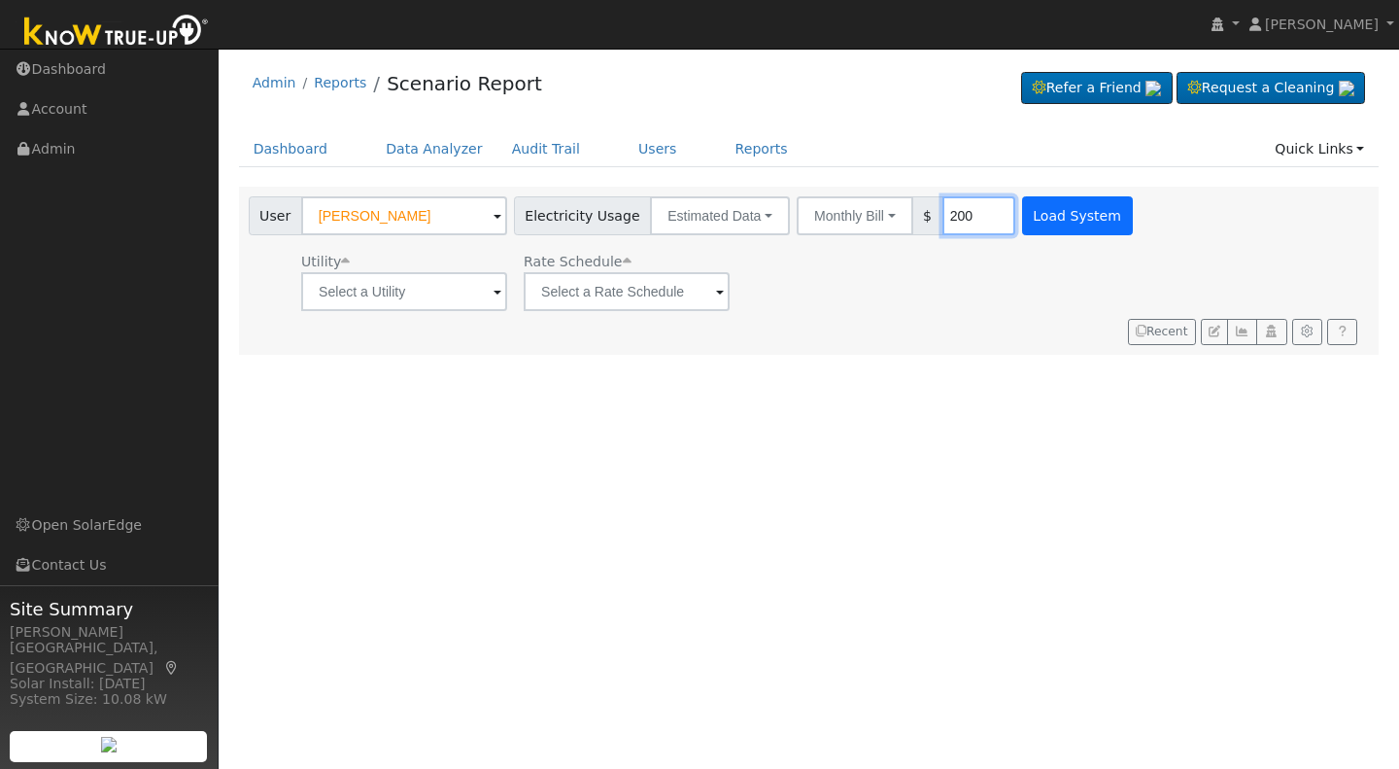
type input "200"
click at [1048, 199] on button "Load System" at bounding box center [1077, 215] width 111 height 39
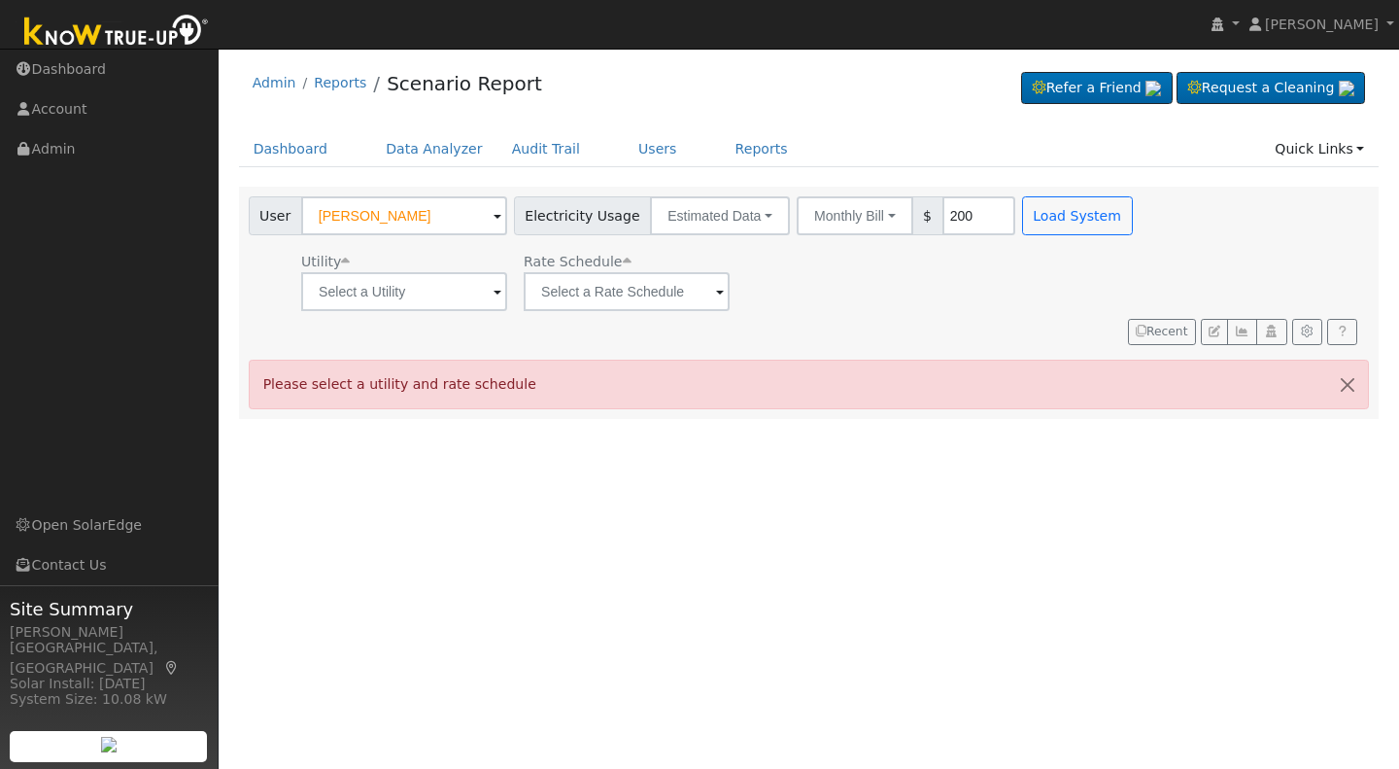
click at [494, 295] on span at bounding box center [498, 293] width 8 height 22
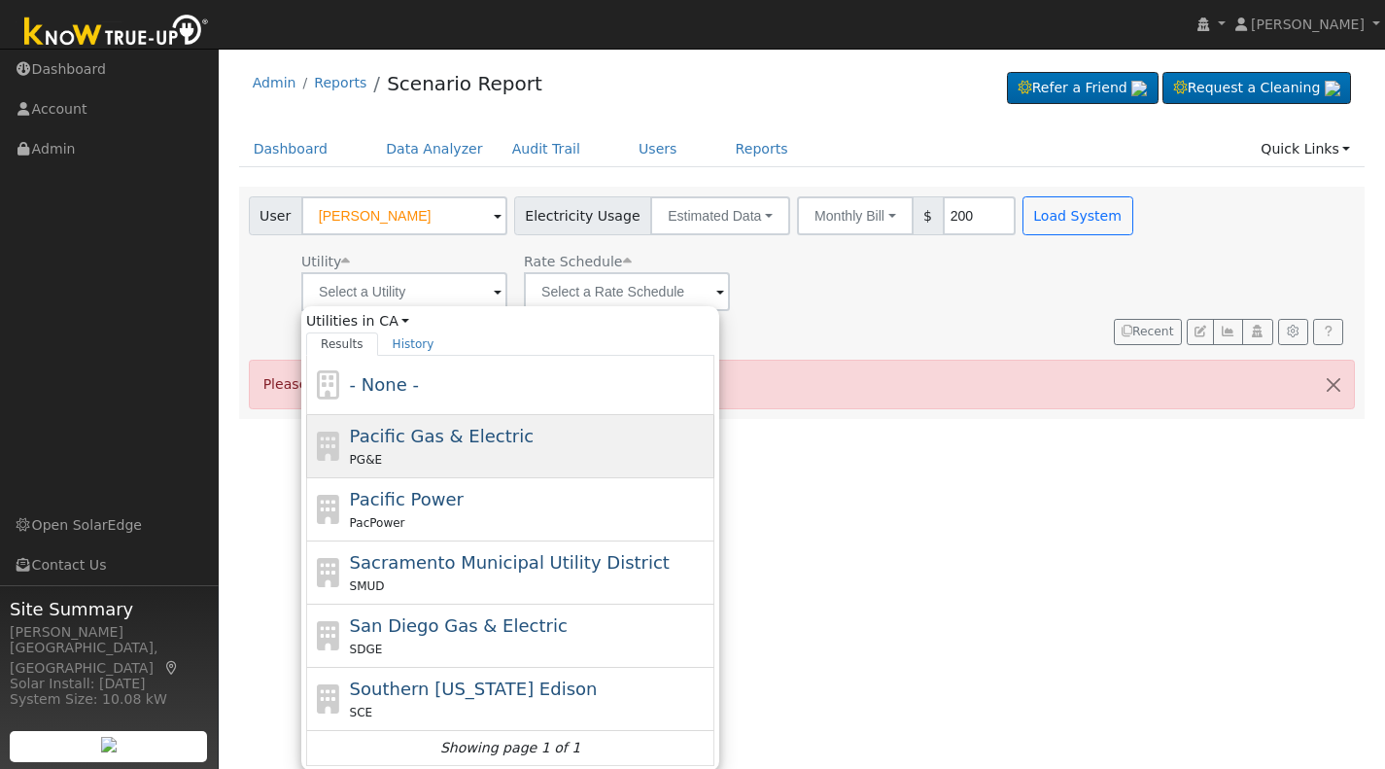
click at [462, 443] on span "Pacific Gas & Electric" at bounding box center [442, 436] width 184 height 20
type input "Pacific Gas & Electric"
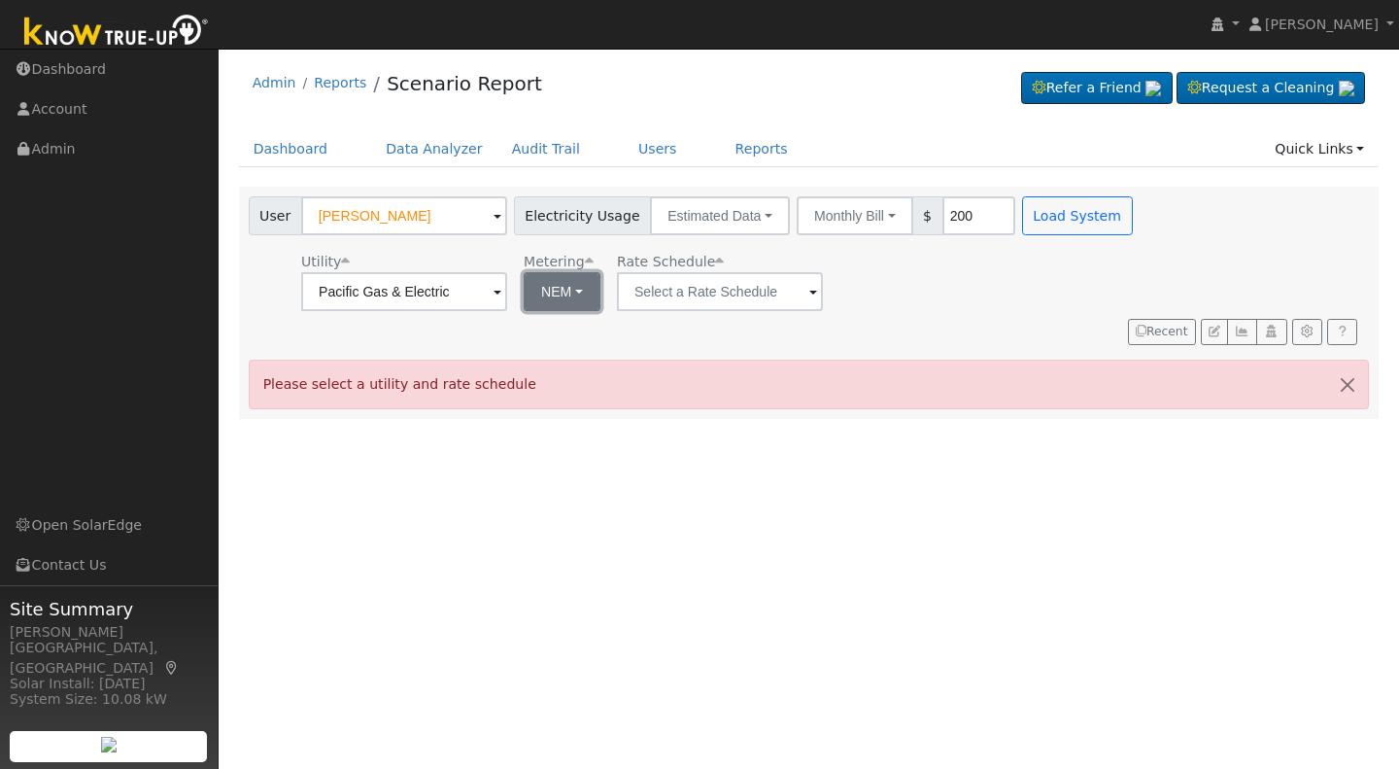
click at [578, 293] on button "NEM" at bounding box center [562, 291] width 77 height 39
click at [576, 366] on link "NBT" at bounding box center [588, 362] width 135 height 27
type input "E-ELEC"
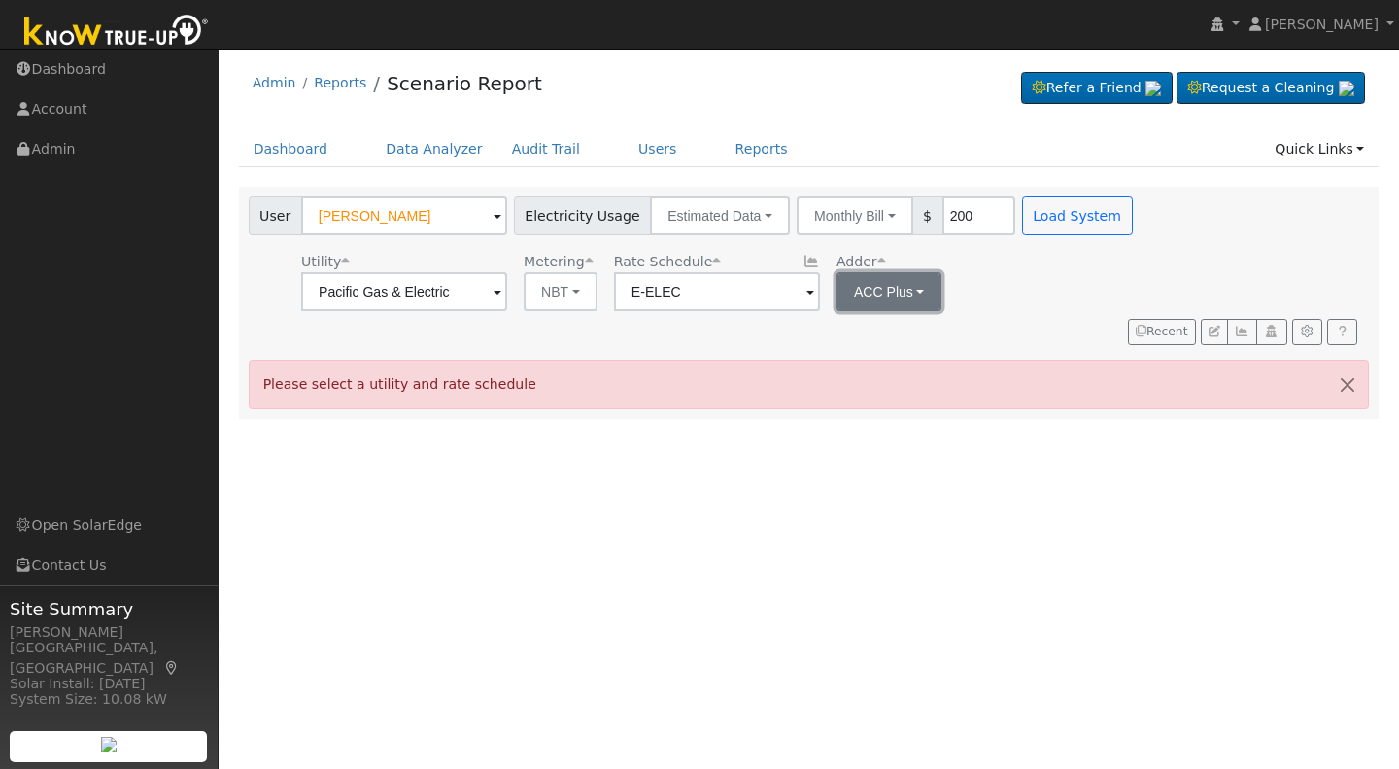
click at [914, 292] on button "ACC Plus" at bounding box center [890, 291] width 106 height 39
click at [885, 389] on link "SB-535" at bounding box center [897, 389] width 135 height 27
click at [1038, 217] on button "Load System" at bounding box center [1077, 215] width 111 height 39
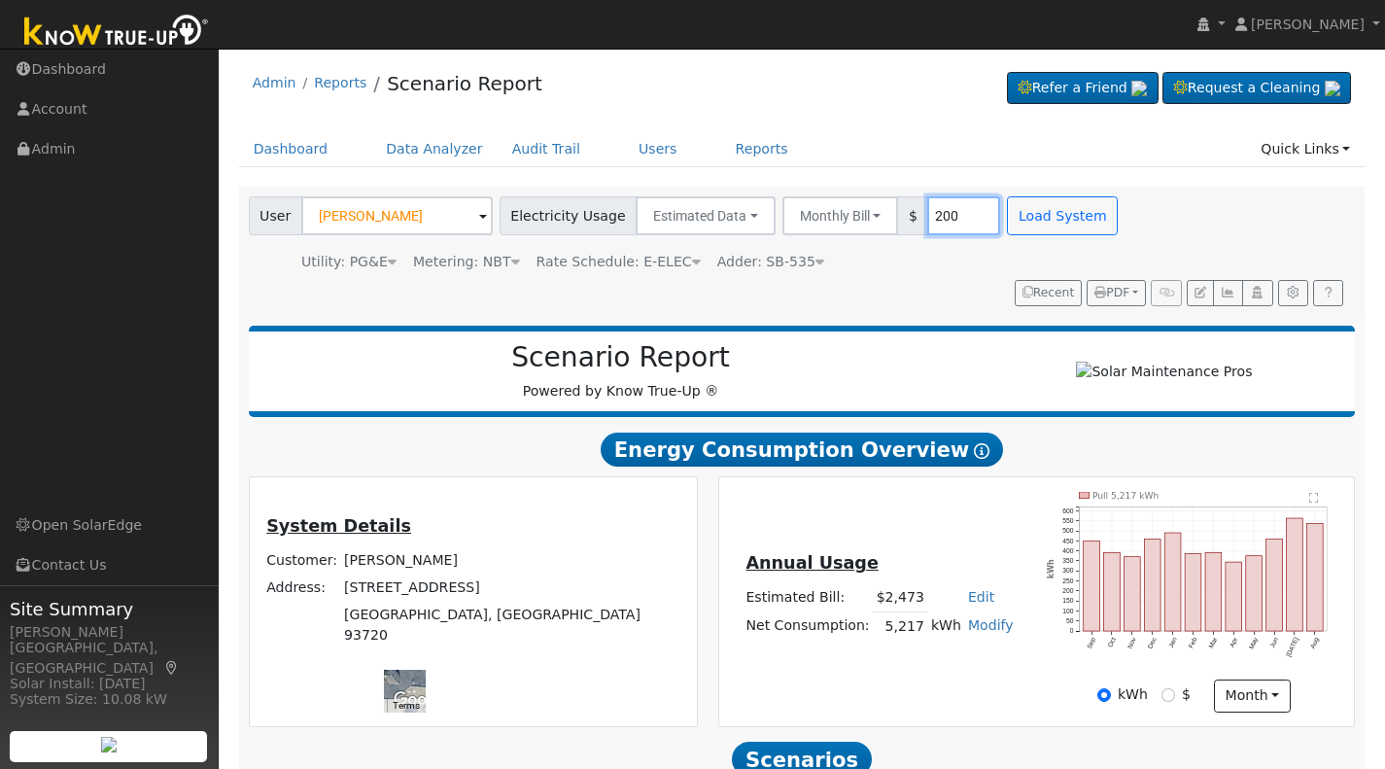
click at [934, 222] on input "200" at bounding box center [963, 215] width 73 height 39
click at [1010, 197] on button "Load System" at bounding box center [1062, 215] width 111 height 39
click at [935, 216] on input "245" at bounding box center [963, 215] width 73 height 39
click at [1031, 207] on button "Load System" at bounding box center [1062, 215] width 111 height 39
click at [939, 222] on input "230" at bounding box center [963, 215] width 73 height 39
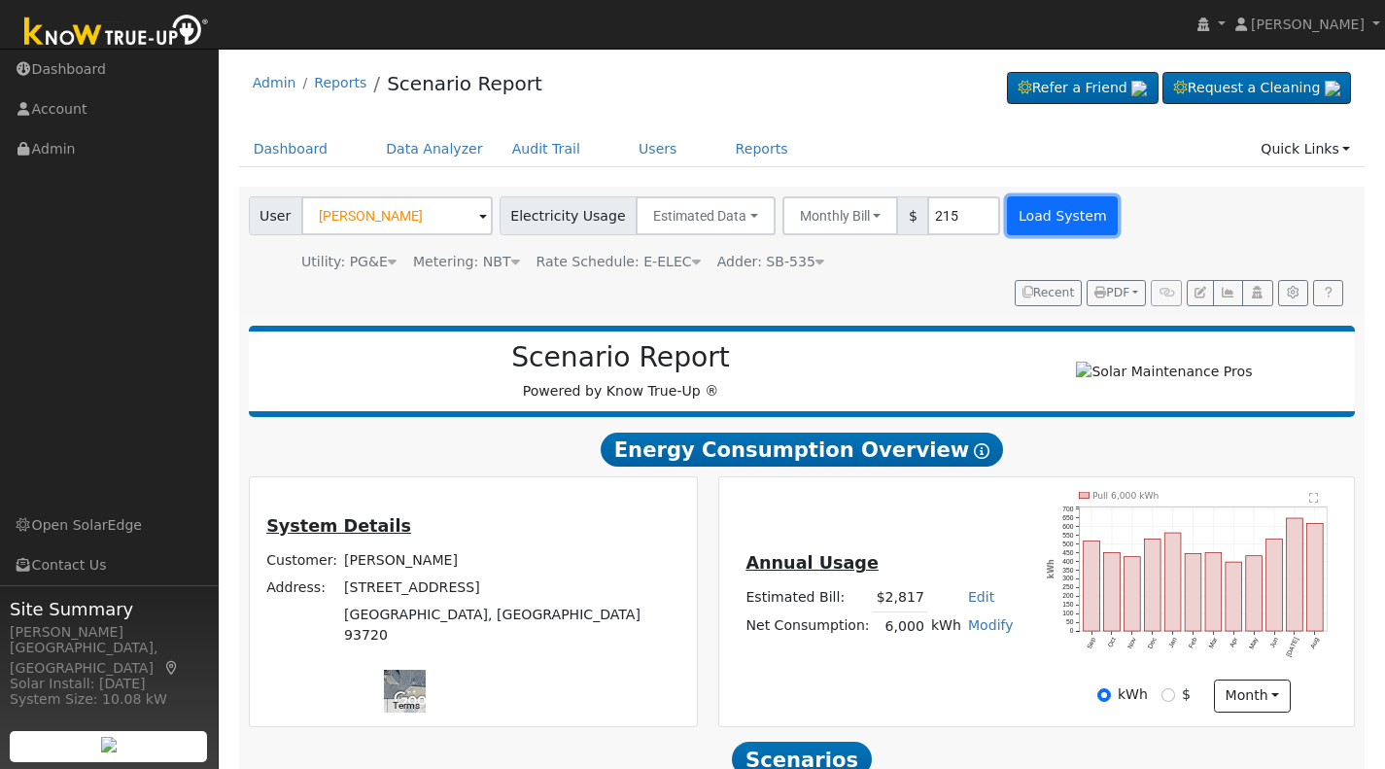
click at [1009, 222] on button "Load System" at bounding box center [1062, 215] width 111 height 39
click at [944, 216] on input "215" at bounding box center [963, 215] width 73 height 39
click at [1007, 211] on button "Load System" at bounding box center [1062, 215] width 111 height 39
click at [940, 214] on input "225" at bounding box center [963, 215] width 73 height 39
type input "224"
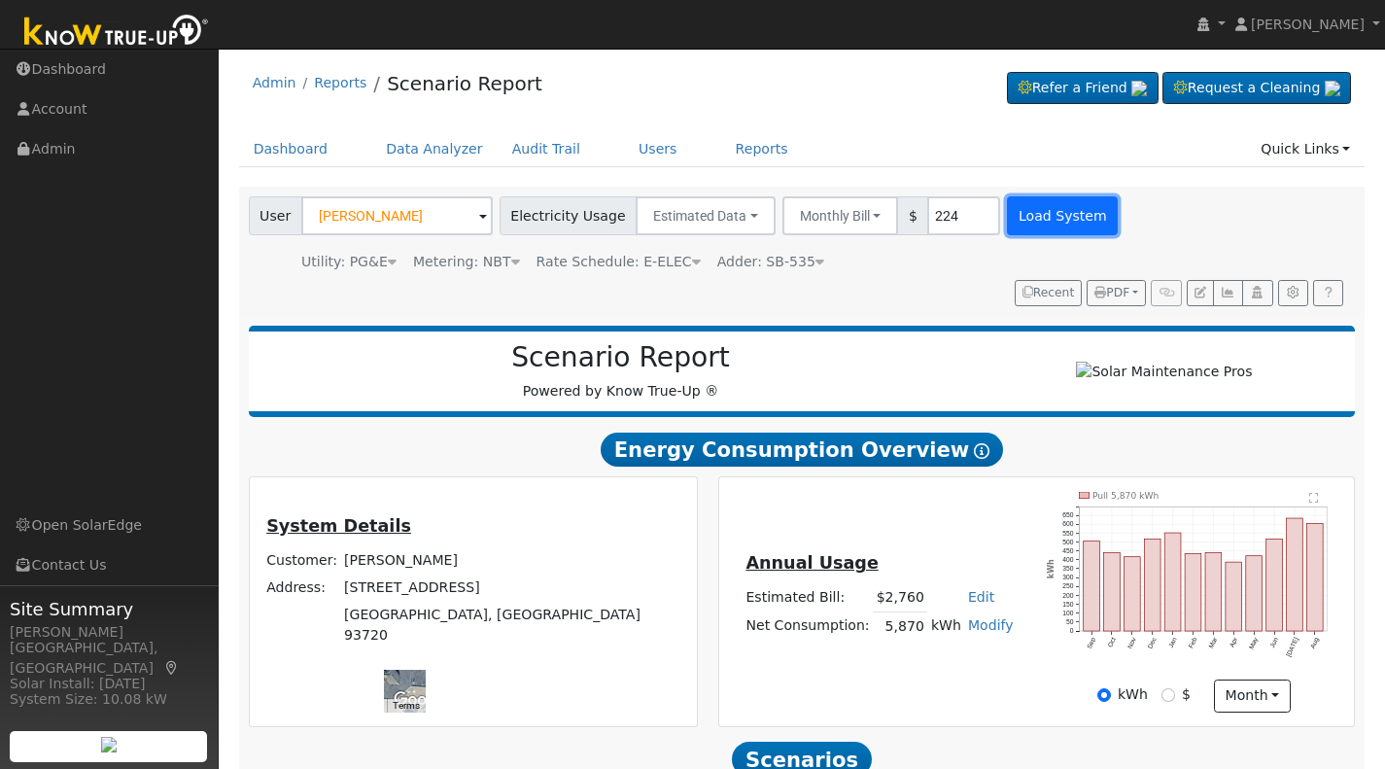
click at [1007, 218] on button "Load System" at bounding box center [1062, 215] width 111 height 39
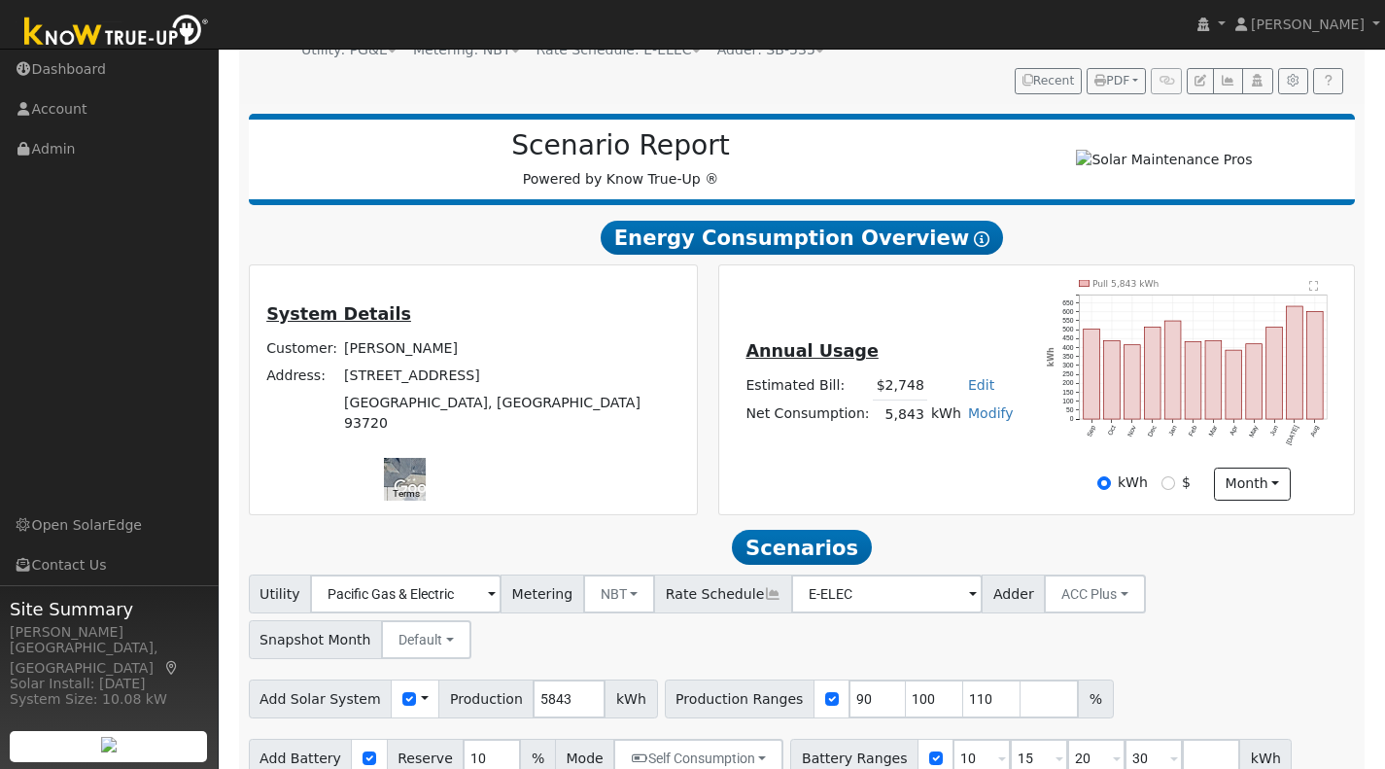
scroll to position [250, 0]
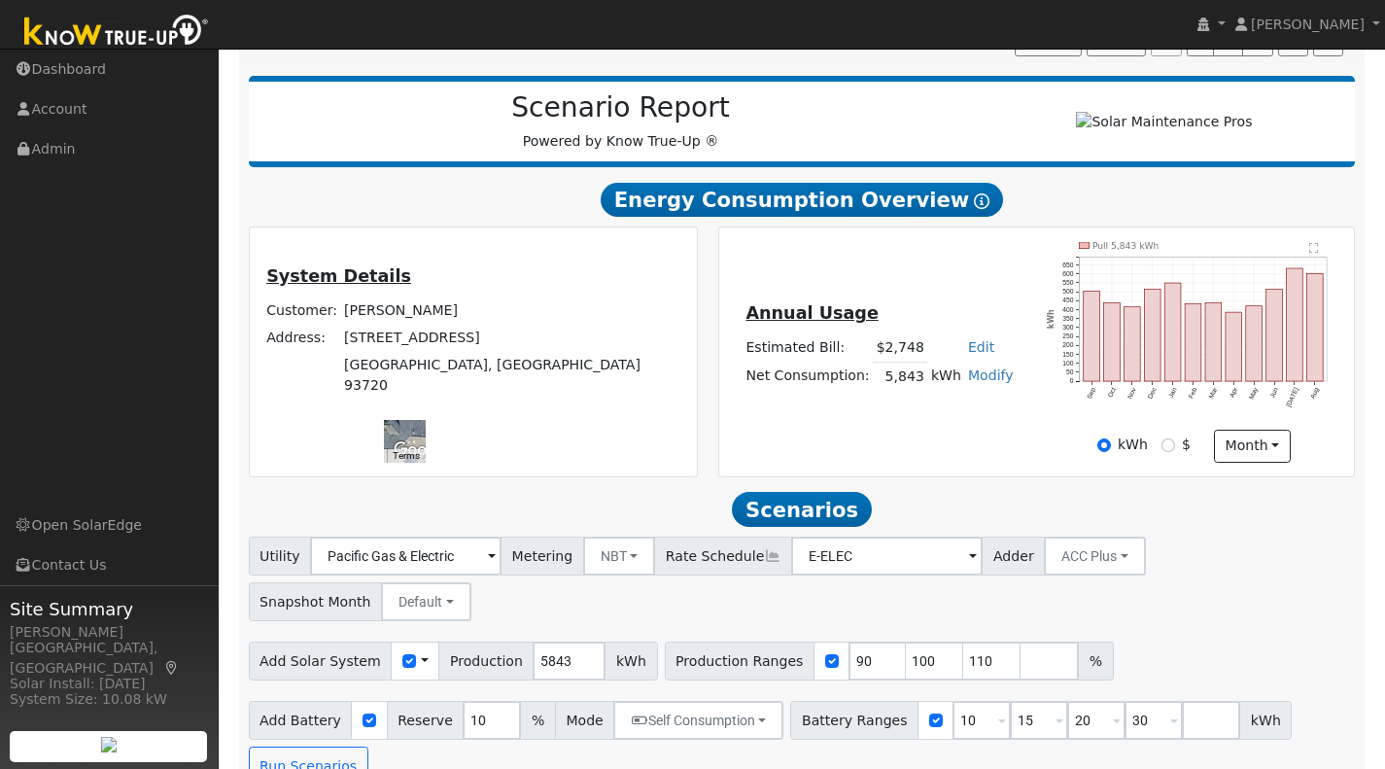
click at [1364, 366] on div "Annual Usage Estimated Bill: $2,748 Edit Estimated Bill $ Annual Net Consumptio…" at bounding box center [1036, 351] width 658 height 250
click at [1087, 559] on button "ACC Plus" at bounding box center [1095, 555] width 102 height 39
click at [1027, 668] on link "SB-535" at bounding box center [1070, 653] width 135 height 27
click at [1020, 660] on input "number" at bounding box center [1049, 660] width 58 height 39
type input "166"
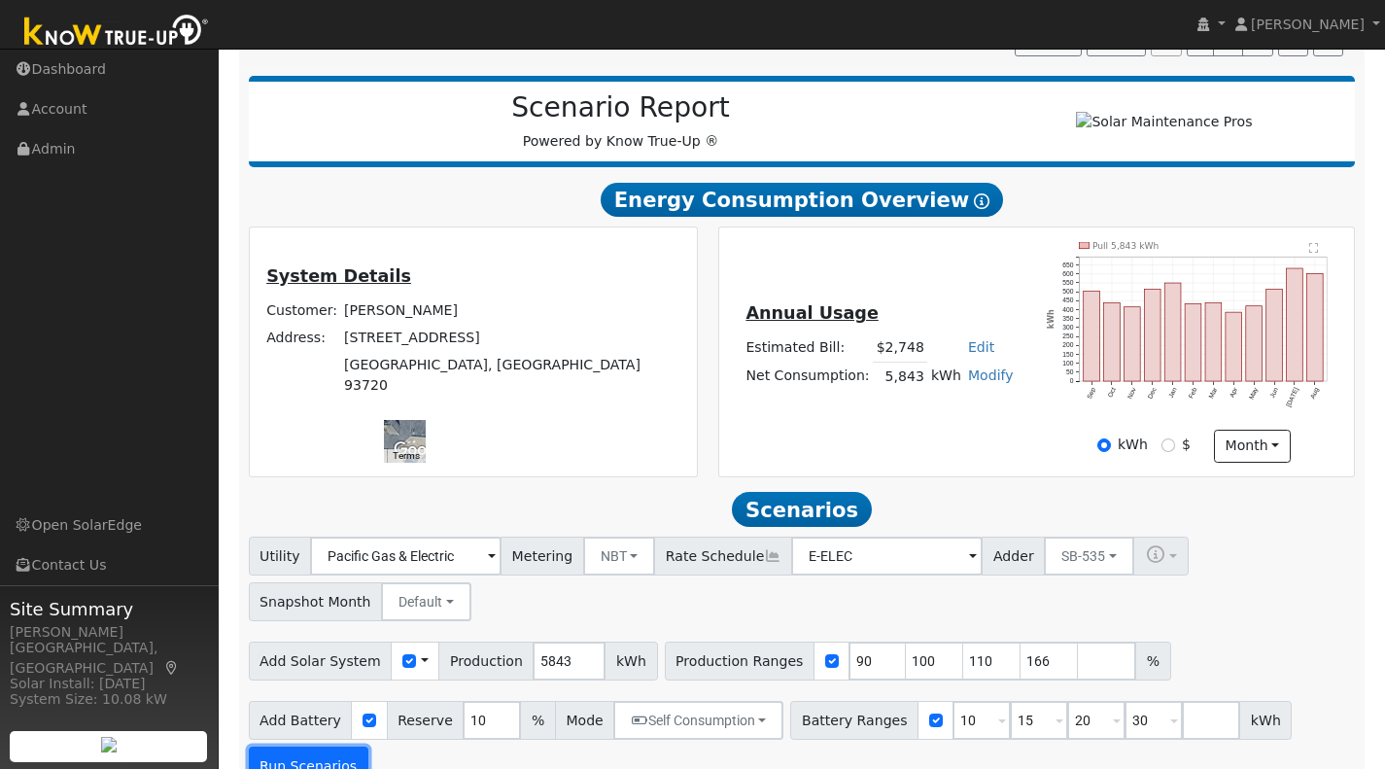
click at [326, 763] on button "Run Scenarios" at bounding box center [309, 765] width 120 height 39
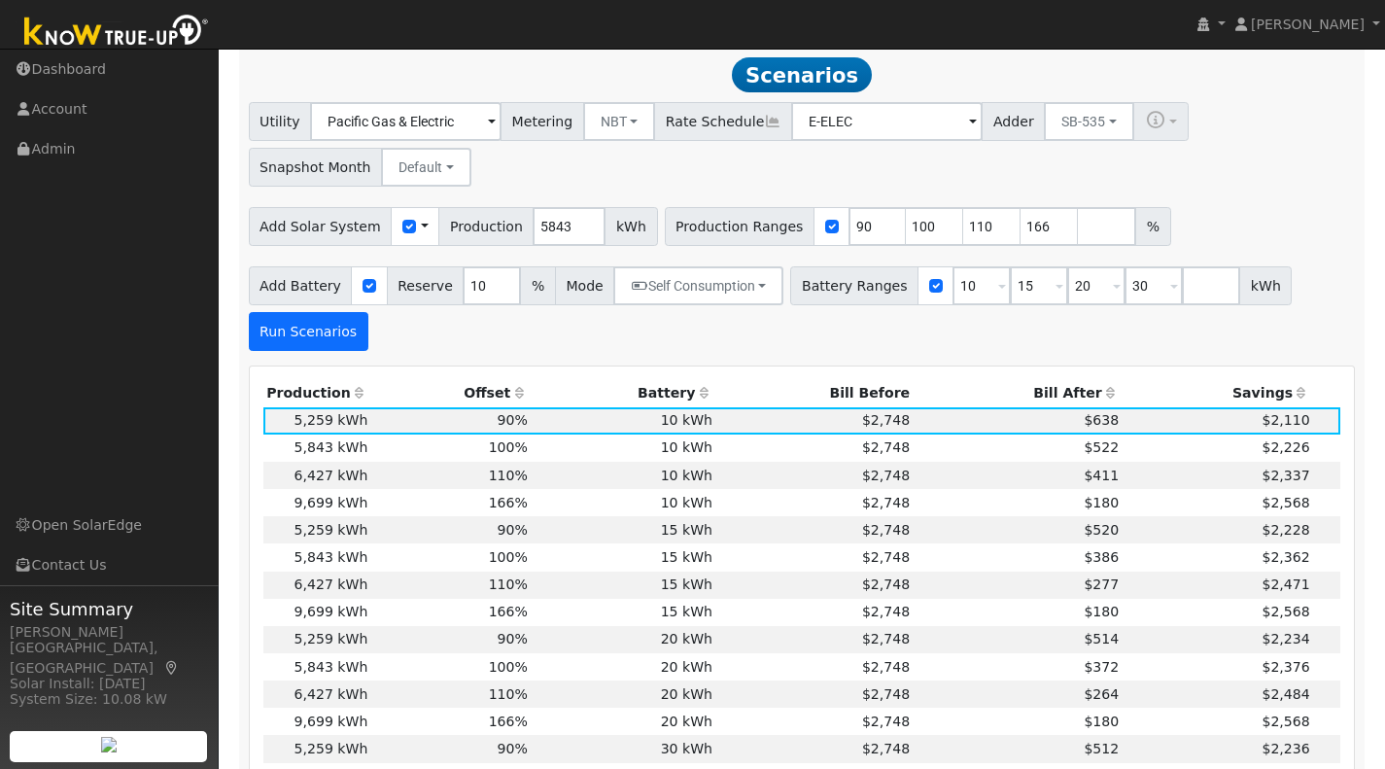
scroll to position [691, 0]
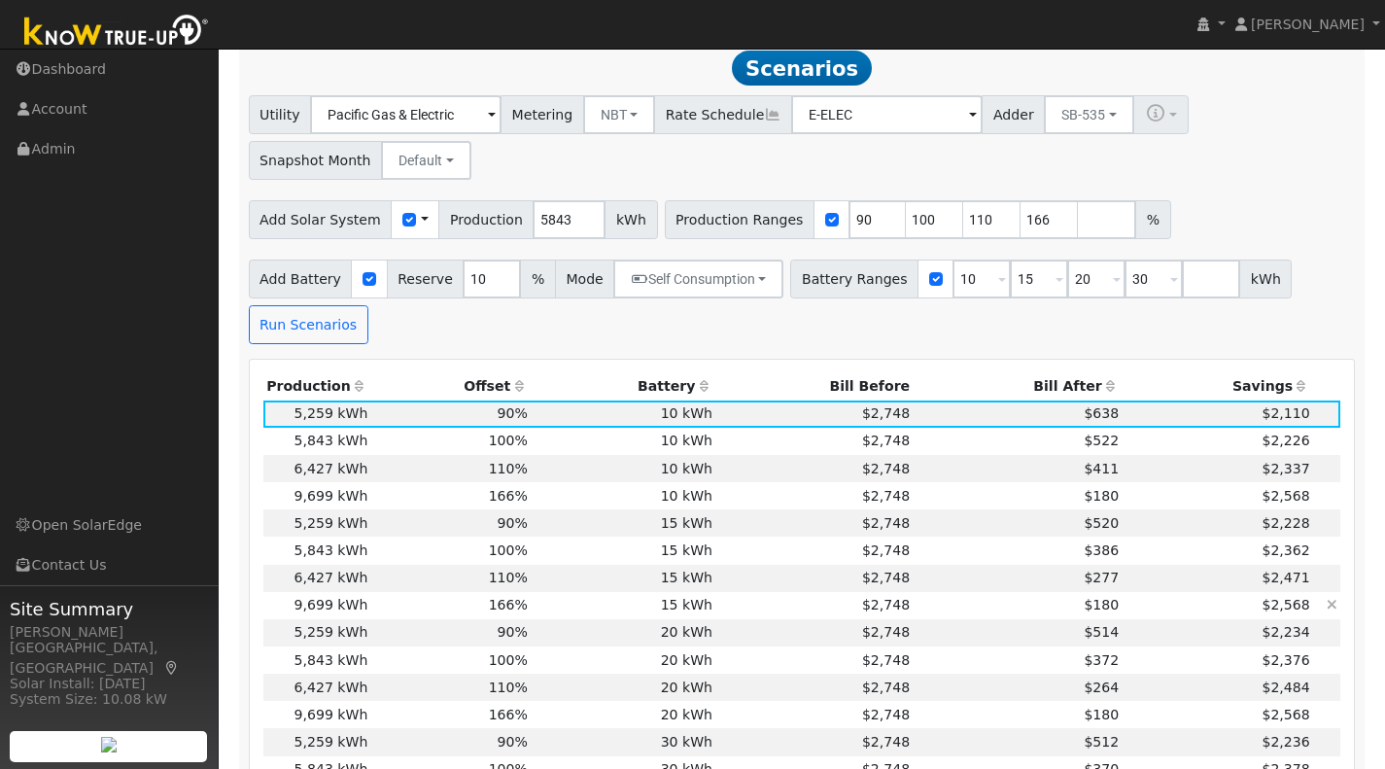
click at [615, 614] on td "15 kWh" at bounding box center [623, 605] width 185 height 27
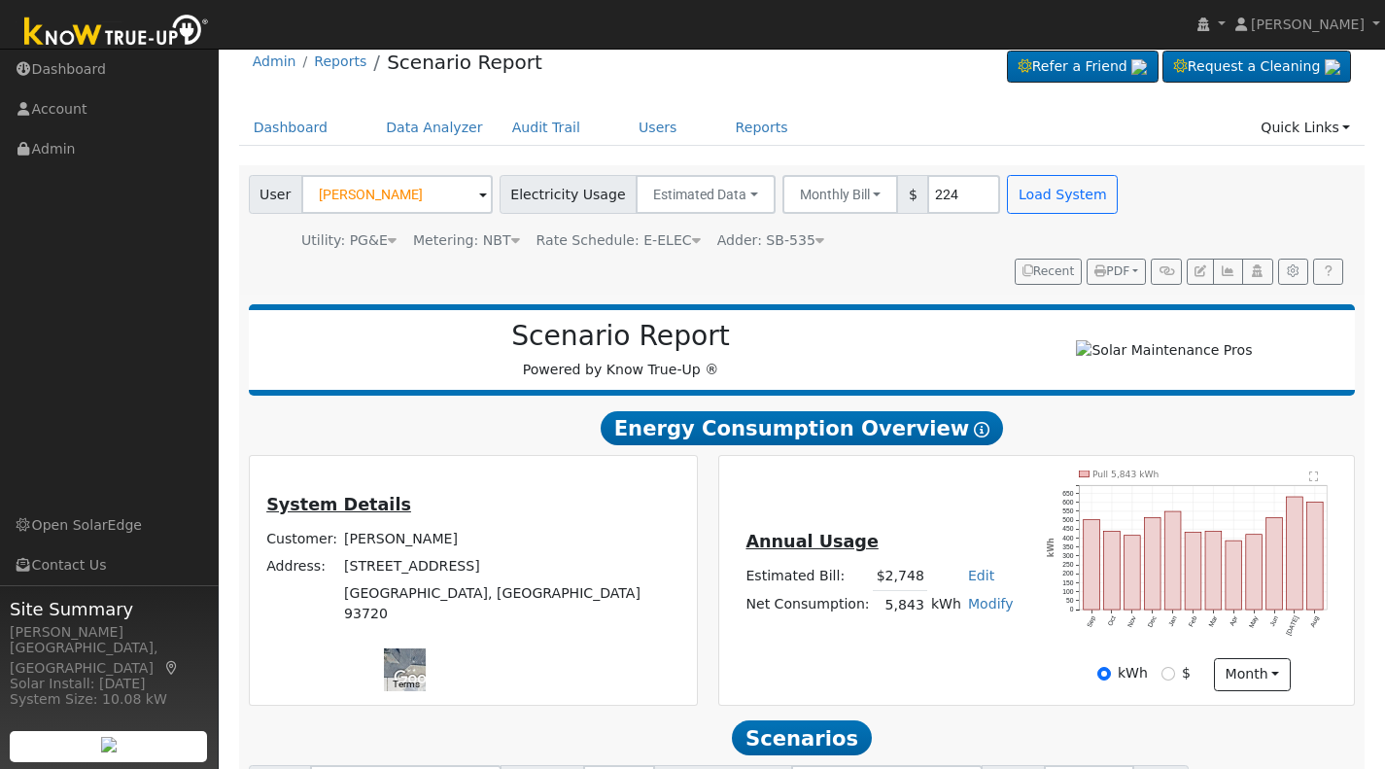
scroll to position [17, 0]
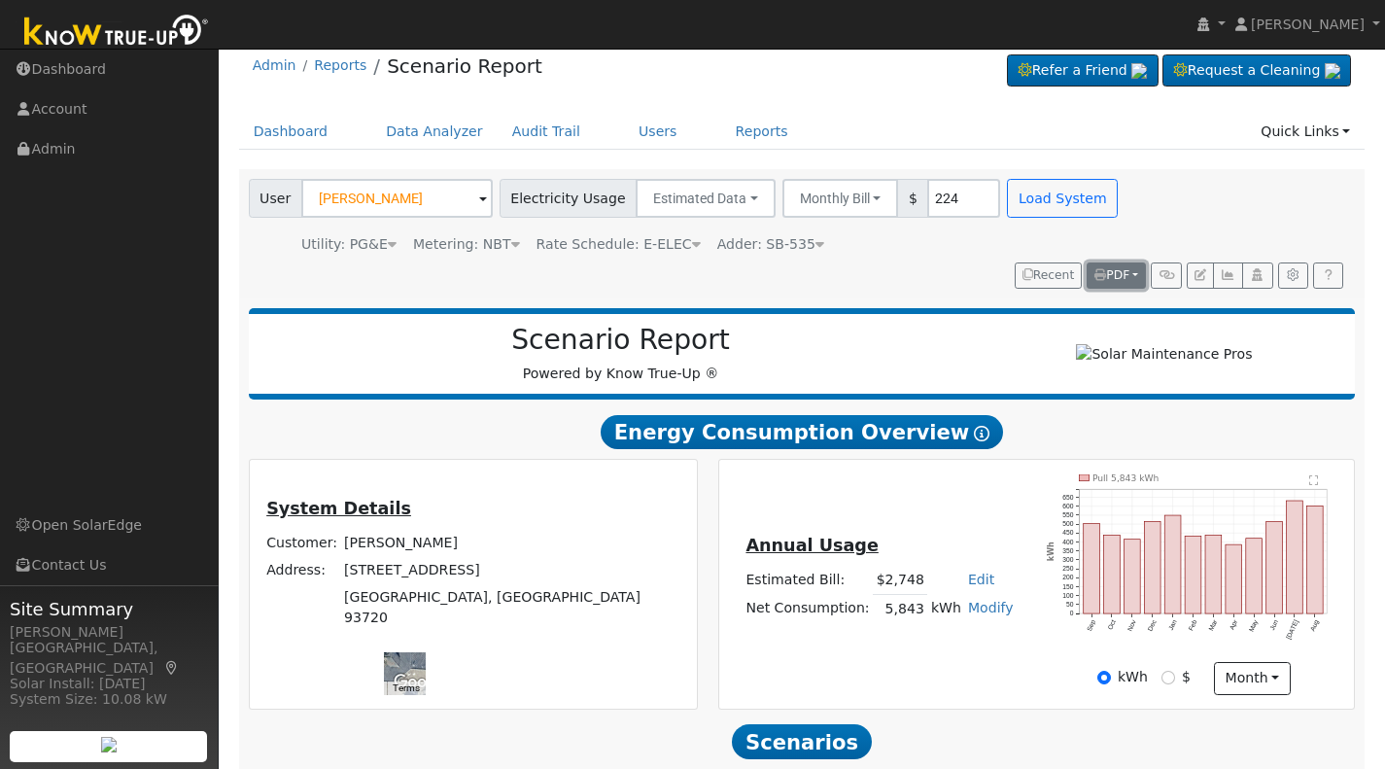
click at [1099, 273] on icon "button" at bounding box center [1100, 275] width 12 height 12
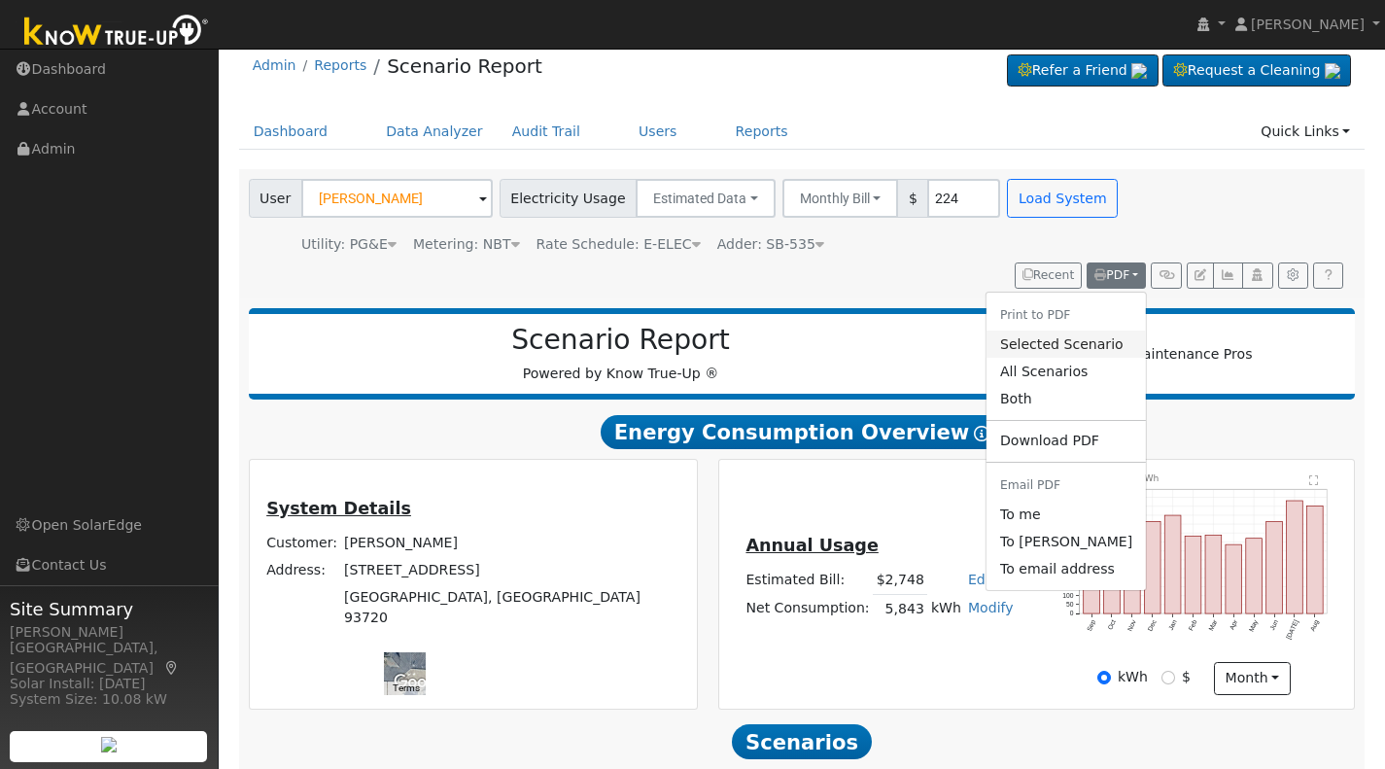
click at [1037, 338] on link "Selected Scenario" at bounding box center [1065, 343] width 159 height 27
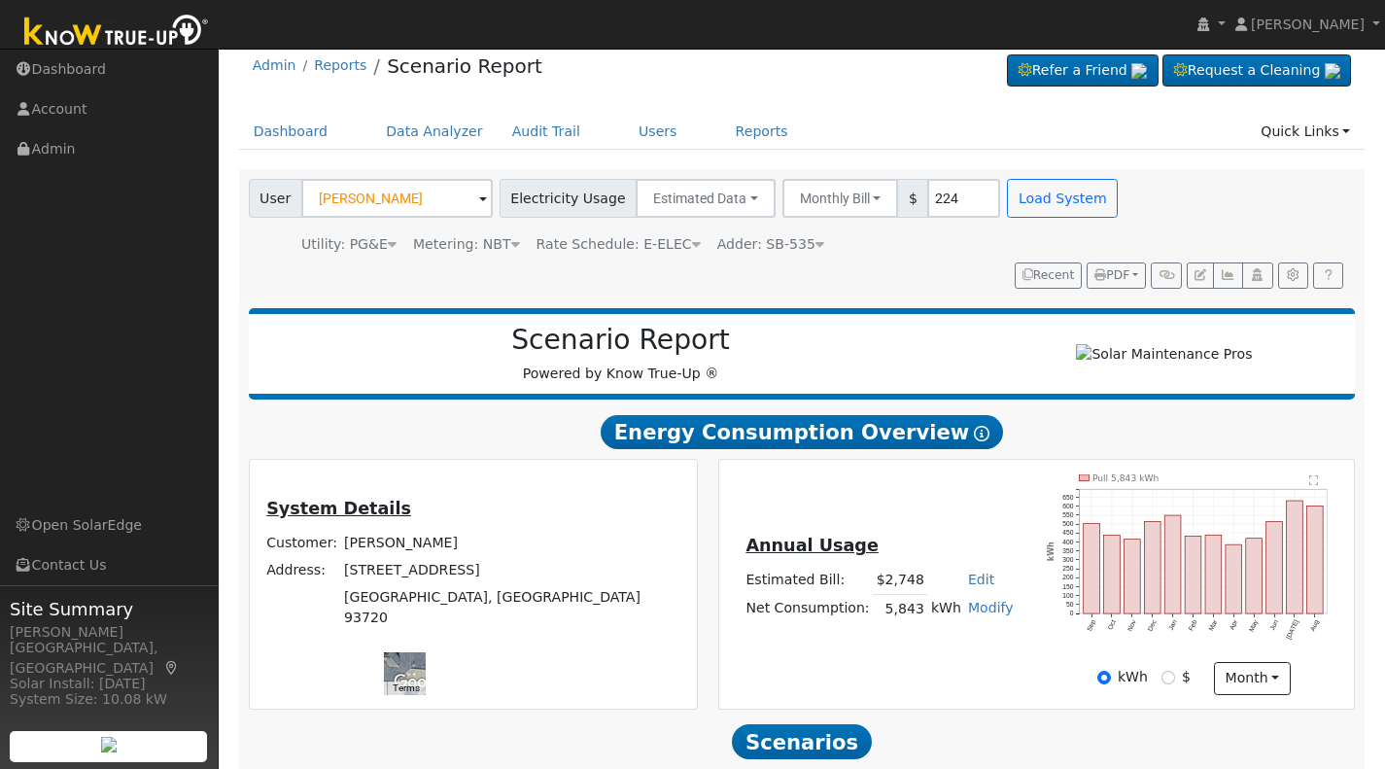
scroll to position [18, 0]
